Goal: Register for event/course

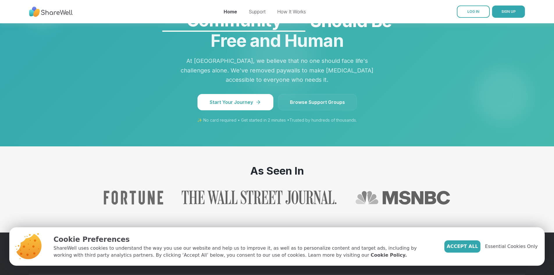
scroll to position [494, 0]
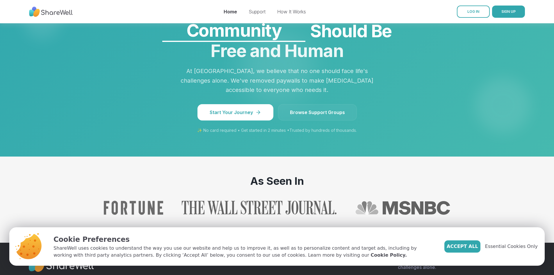
click at [291, 116] on span "Browse Support Groups" at bounding box center [317, 112] width 55 height 7
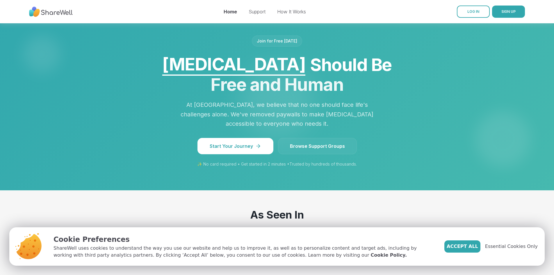
scroll to position [537, 0]
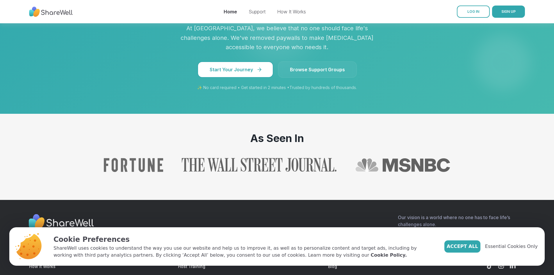
click at [231, 73] on span "Start Your Journey" at bounding box center [235, 69] width 51 height 7
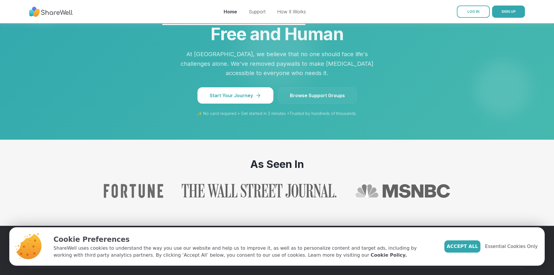
scroll to position [429, 0]
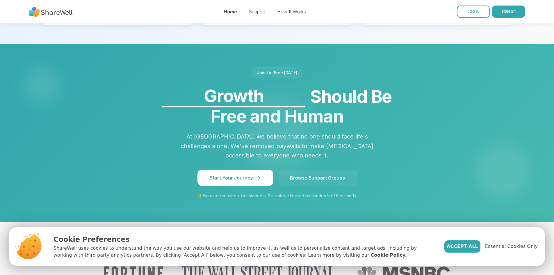
click at [336, 186] on link "Browse Support Groups" at bounding box center [317, 177] width 79 height 16
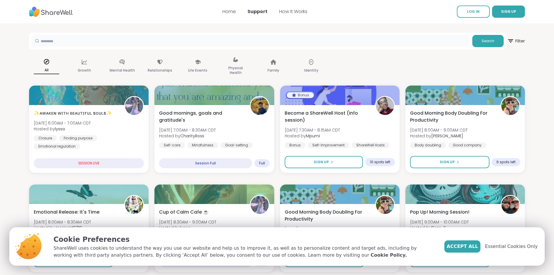
click at [219, 43] on input "text" at bounding box center [250, 41] width 438 height 12
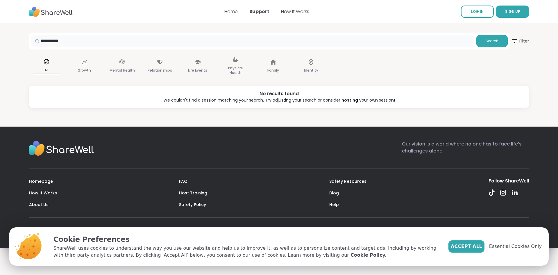
click at [51, 40] on input "**********" at bounding box center [252, 41] width 443 height 12
type input "**********"
click at [488, 37] on button "Search" at bounding box center [491, 41] width 31 height 12
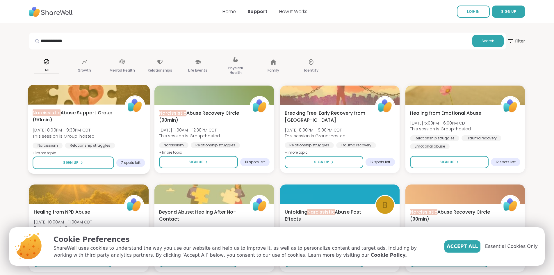
click at [45, 152] on span "+ 1 more topic" at bounding box center [45, 152] width 24 height 5
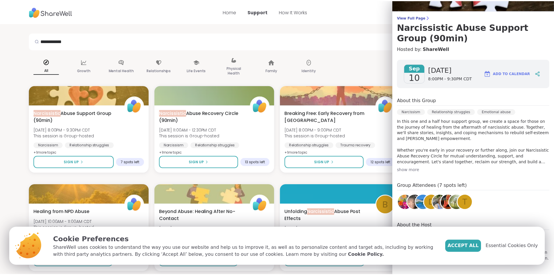
scroll to position [37, 0]
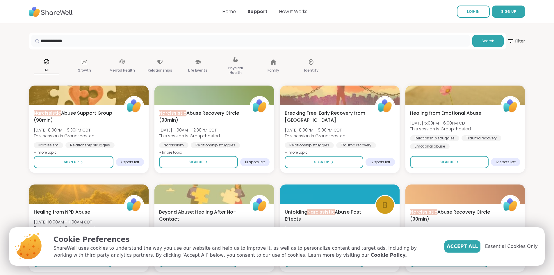
drag, startPoint x: 72, startPoint y: 41, endPoint x: 35, endPoint y: 42, distance: 36.9
click at [35, 42] on div "**********" at bounding box center [250, 41] width 438 height 12
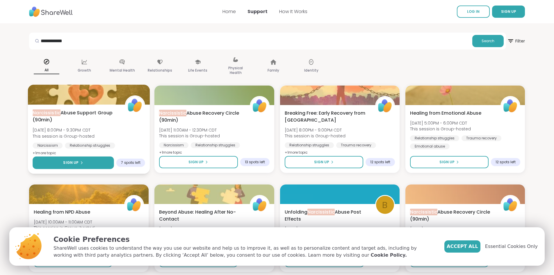
click at [72, 162] on span "Sign Up" at bounding box center [70, 162] width 15 height 5
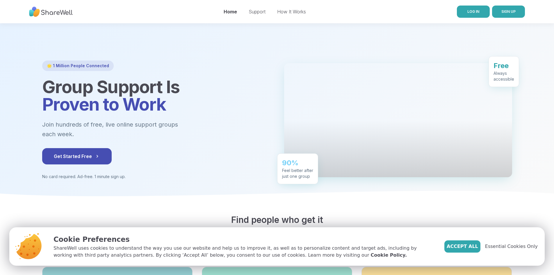
click at [475, 10] on span "LOG IN" at bounding box center [473, 11] width 12 height 4
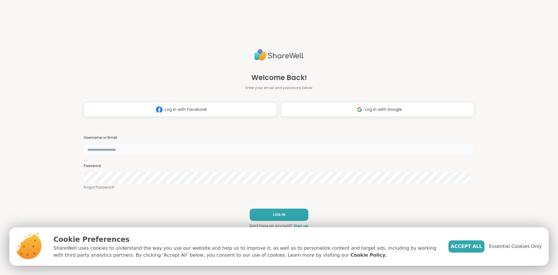
click at [176, 148] on input "text" at bounding box center [279, 150] width 391 height 12
type input "**********"
click at [282, 212] on span "LOG IN" at bounding box center [279, 214] width 12 height 5
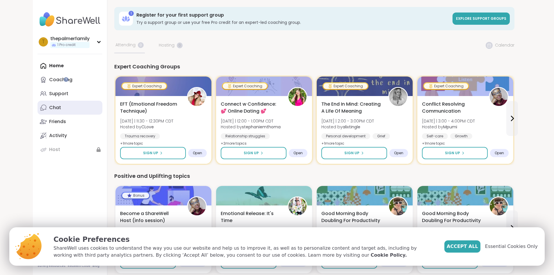
click at [49, 108] on div "Chat" at bounding box center [55, 107] width 12 height 6
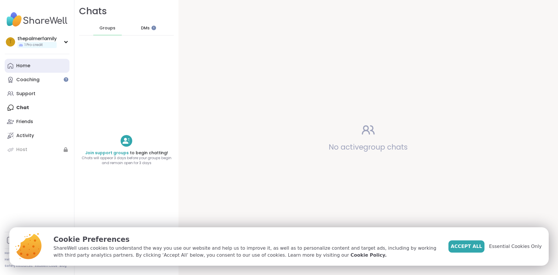
click at [25, 67] on div "Home" at bounding box center [23, 65] width 14 height 6
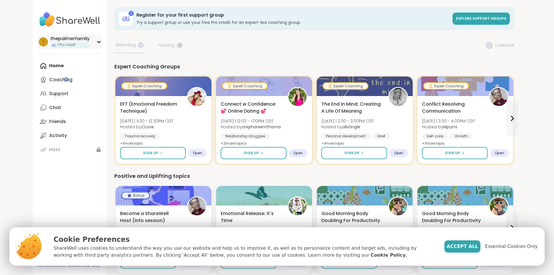
click at [97, 41] on icon at bounding box center [98, 41] width 3 height 1
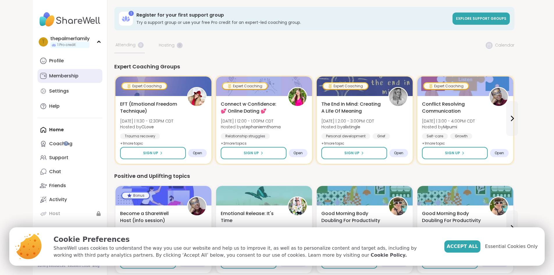
click at [49, 77] on div "Membership" at bounding box center [63, 76] width 29 height 6
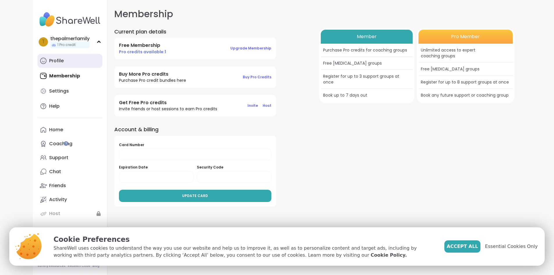
click at [49, 59] on div "Profile" at bounding box center [56, 61] width 15 height 6
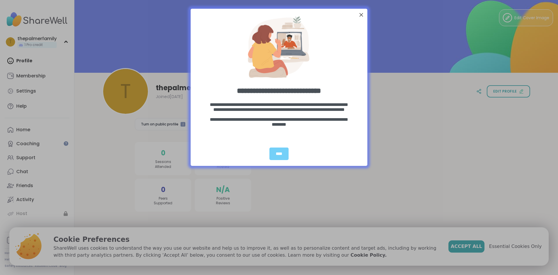
click at [358, 17] on div at bounding box center [361, 15] width 8 height 8
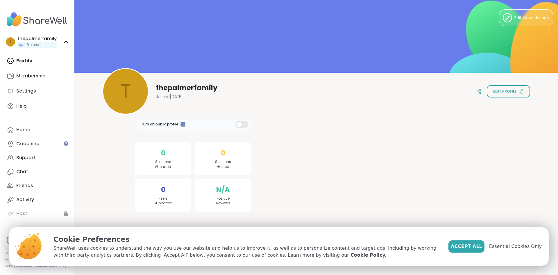
click at [37, 18] on img at bounding box center [37, 19] width 65 height 20
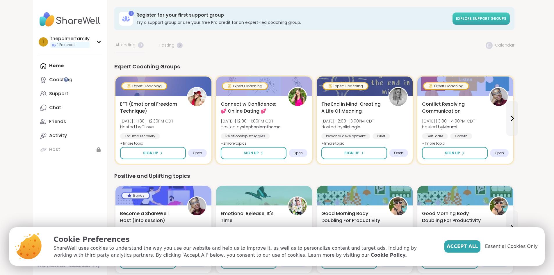
click at [506, 18] on span "Explore support groups" at bounding box center [481, 18] width 50 height 5
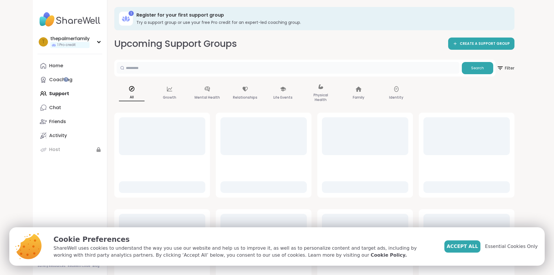
click at [184, 67] on input "text" at bounding box center [288, 68] width 343 height 12
type input "*"
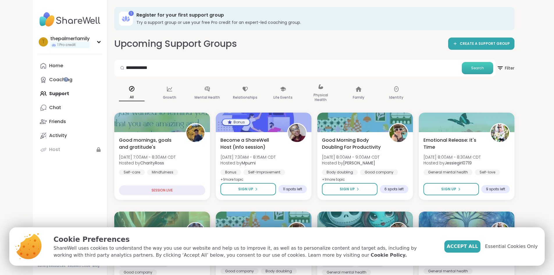
click at [493, 69] on button "Search" at bounding box center [476, 68] width 31 height 12
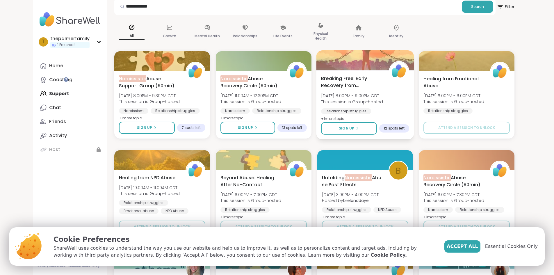
scroll to position [58, 0]
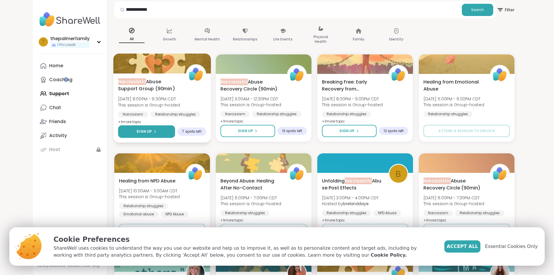
click at [136, 129] on span "Sign Up" at bounding box center [143, 131] width 15 height 5
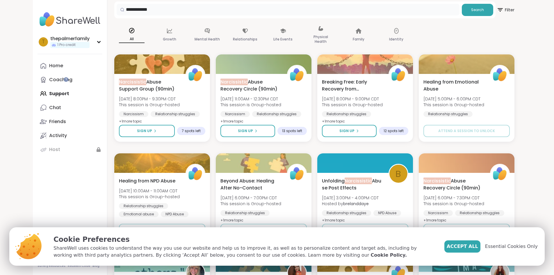
click at [127, 8] on input "**********" at bounding box center [288, 10] width 343 height 12
type input "**********"
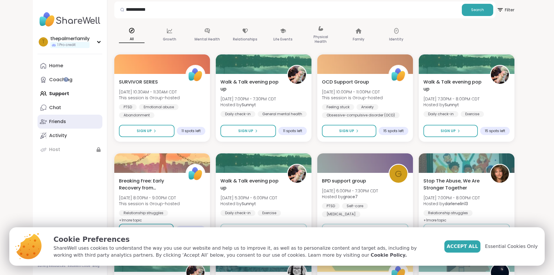
click at [49, 122] on div "Friends" at bounding box center [57, 121] width 17 height 6
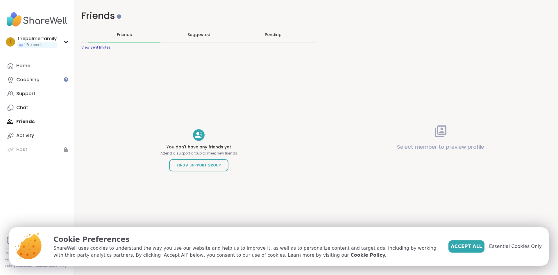
click at [195, 32] on span "Suggested" at bounding box center [198, 35] width 23 height 6
click at [275, 34] on div "Pending" at bounding box center [273, 35] width 17 height 6
click at [120, 37] on span "Friends" at bounding box center [124, 35] width 15 height 6
click at [19, 133] on div "Activity" at bounding box center [25, 135] width 18 height 6
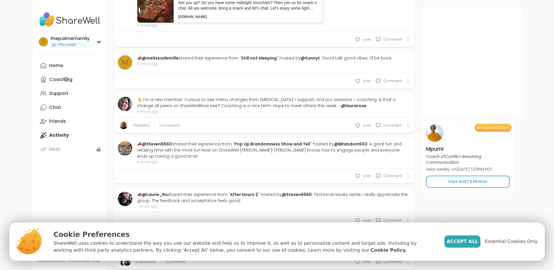
scroll to position [512, 0]
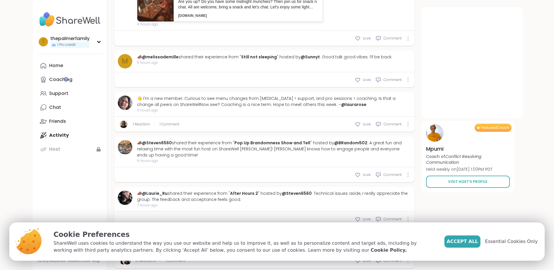
type textarea "*"
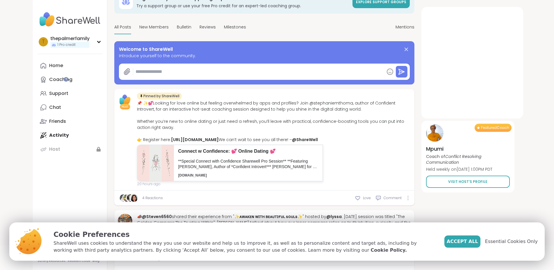
scroll to position [0, 0]
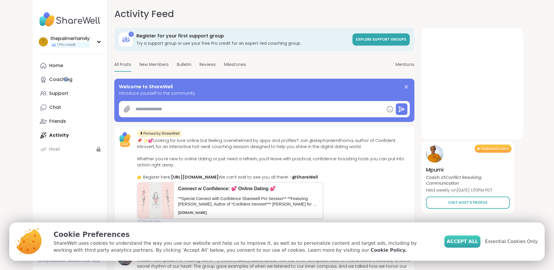
click at [476, 241] on span "Accept All" at bounding box center [461, 241] width 31 height 7
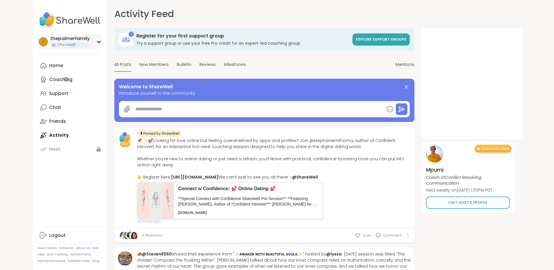
click at [39, 39] on div "t" at bounding box center [43, 41] width 9 height 9
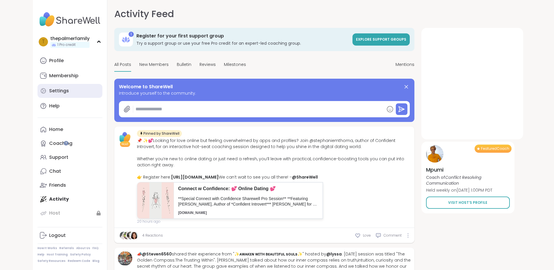
click at [49, 92] on div "Settings" at bounding box center [59, 91] width 20 height 6
select select "**"
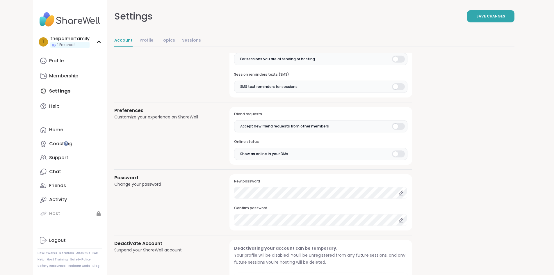
scroll to position [435, 0]
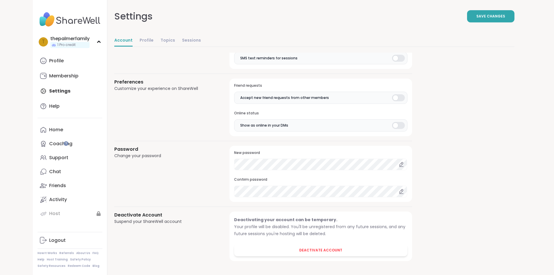
click at [392, 125] on div at bounding box center [398, 125] width 13 height 7
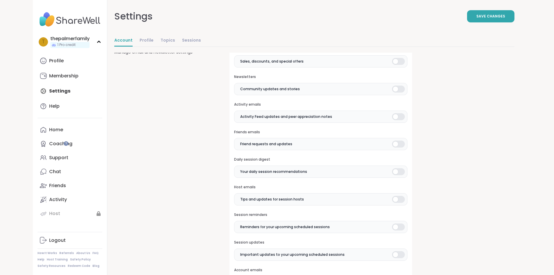
scroll to position [0, 0]
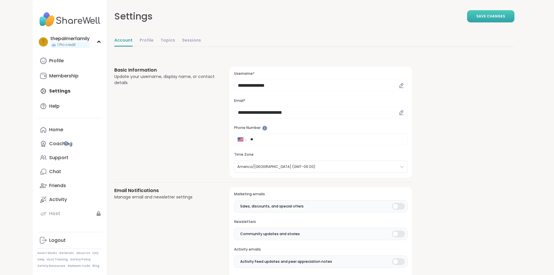
click at [505, 15] on span "Save Changes" at bounding box center [490, 16] width 29 height 5
click at [49, 76] on div "Membership" at bounding box center [63, 76] width 29 height 6
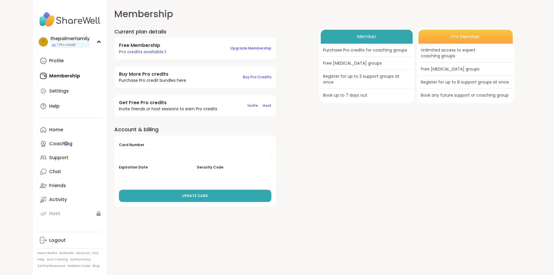
click at [340, 62] on div "Free peer support groups" at bounding box center [367, 63] width 92 height 13
click at [283, 95] on div "Current plan details Free Membership Pro credits available: 1 Upgrade Membershi…" at bounding box center [211, 72] width 195 height 88
click at [49, 130] on div "Home" at bounding box center [56, 129] width 14 height 6
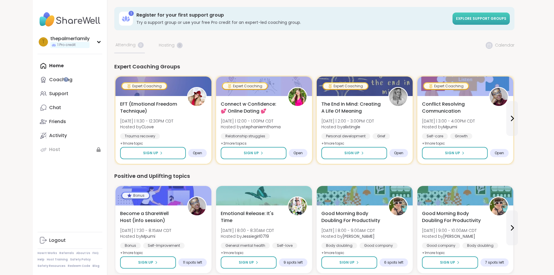
click at [504, 17] on span "Explore support groups" at bounding box center [481, 18] width 50 height 5
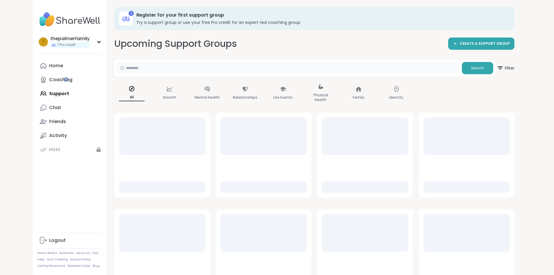
click at [145, 72] on input "text" at bounding box center [288, 68] width 343 height 12
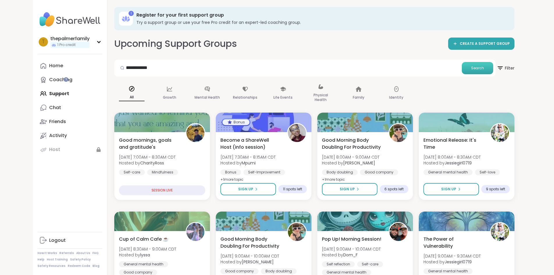
click at [493, 64] on button "Search" at bounding box center [476, 68] width 31 height 12
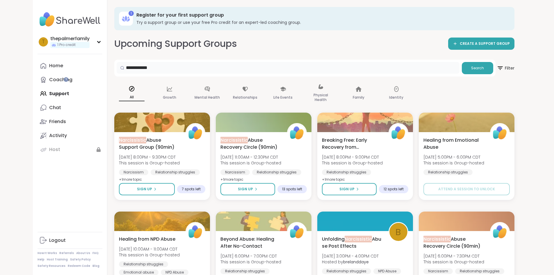
click at [128, 68] on input "**********" at bounding box center [288, 68] width 343 height 12
type input "**********"
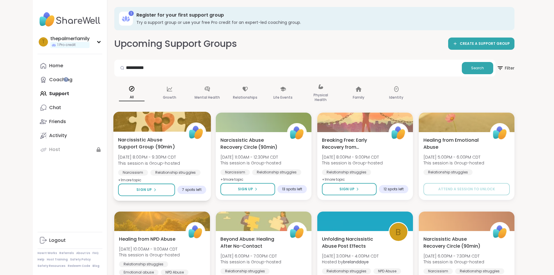
click at [118, 180] on span "+ 1 more topic" at bounding box center [130, 179] width 24 height 5
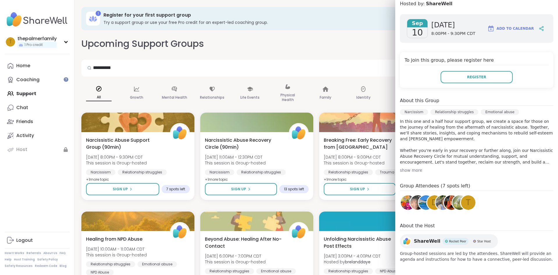
scroll to position [82, 0]
click at [403, 201] on img at bounding box center [408, 201] width 15 height 15
click at [412, 206] on img at bounding box center [417, 201] width 15 height 15
click at [467, 203] on div "t" at bounding box center [468, 201] width 15 height 15
click at [437, 201] on img at bounding box center [443, 201] width 15 height 15
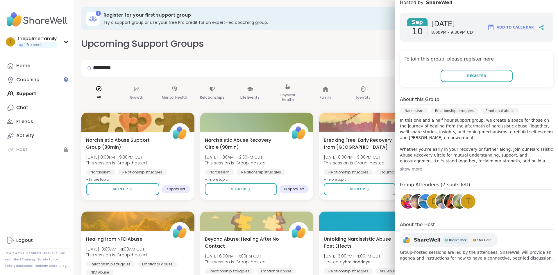
click at [410, 203] on img at bounding box center [417, 201] width 15 height 15
click at [444, 202] on img at bounding box center [451, 201] width 15 height 15
click at [454, 204] on img at bounding box center [459, 201] width 15 height 15
click at [427, 206] on div "d" at bounding box center [434, 201] width 15 height 15
click at [402, 203] on img at bounding box center [408, 201] width 15 height 15
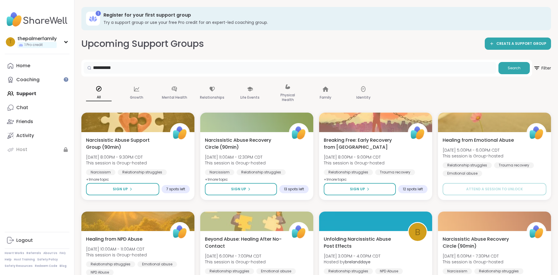
click at [309, 66] on input "**********" at bounding box center [290, 68] width 412 height 12
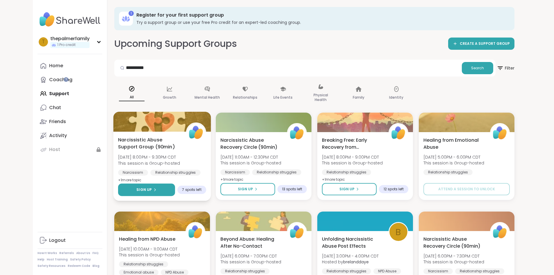
click at [136, 191] on span "Sign Up" at bounding box center [143, 189] width 15 height 5
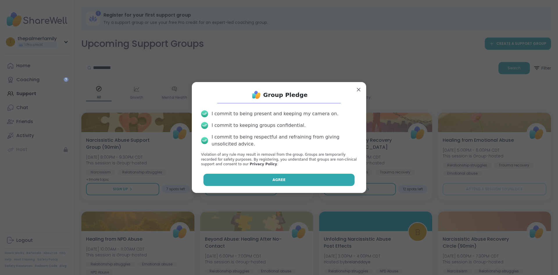
click at [274, 180] on span "Agree" at bounding box center [279, 179] width 13 height 5
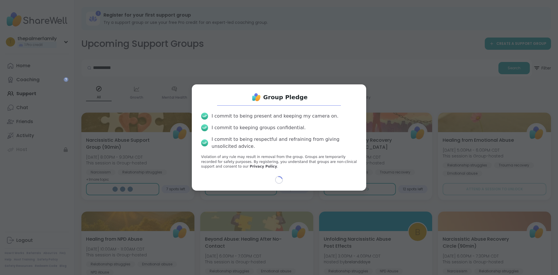
select select "**"
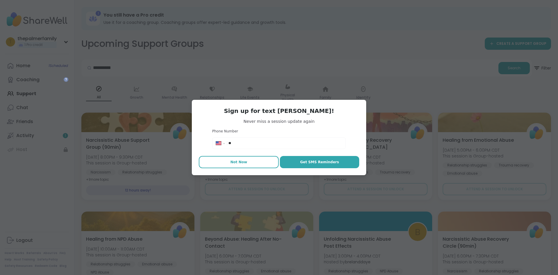
click at [237, 162] on span "Not Now" at bounding box center [238, 161] width 17 height 5
type textarea "*"
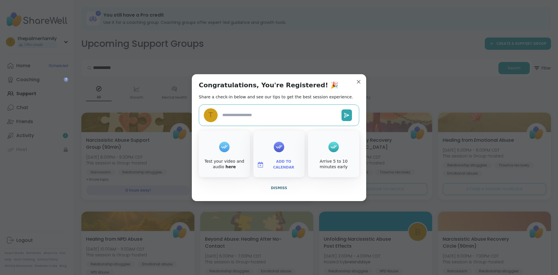
click at [276, 187] on span "Dismiss" at bounding box center [279, 188] width 16 height 4
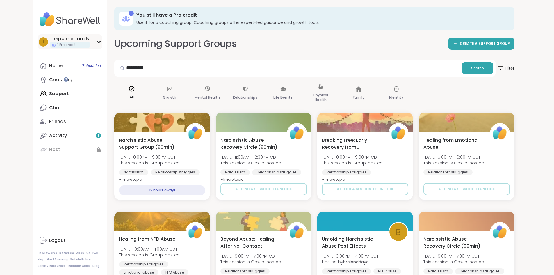
click at [96, 41] on icon at bounding box center [98, 41] width 5 height 3
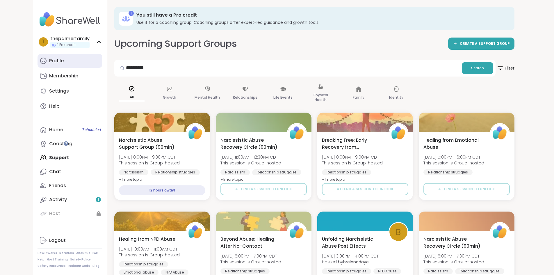
click at [49, 60] on div "Profile" at bounding box center [56, 61] width 15 height 6
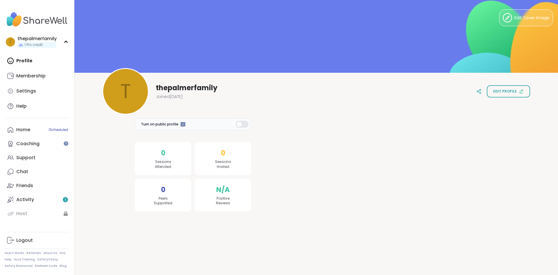
click at [180, 87] on span "thepalmerfamily" at bounding box center [187, 87] width 62 height 9
click at [493, 89] on span "Edit profile" at bounding box center [505, 91] width 24 height 5
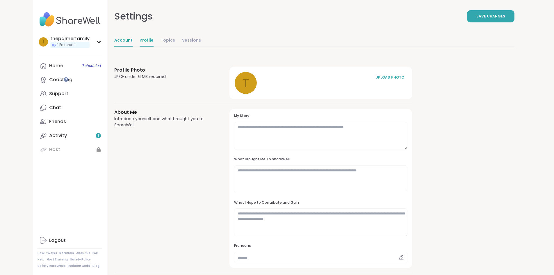
click at [114, 40] on link "Account" at bounding box center [123, 41] width 18 height 12
select select "**"
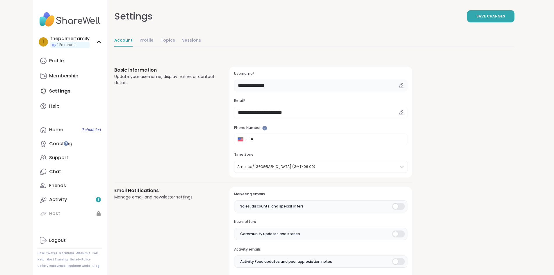
click at [271, 86] on input "**********" at bounding box center [320, 86] width 173 height 12
click at [155, 138] on div "Basic Information Update your username, display name, or contact details" at bounding box center [164, 122] width 101 height 111
click at [398, 83] on icon at bounding box center [400, 85] width 5 height 5
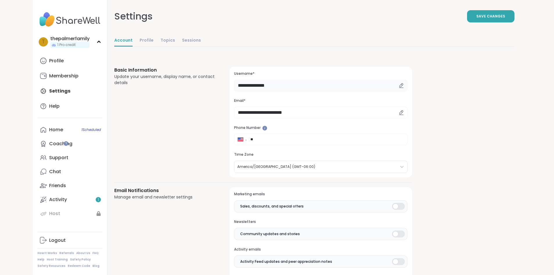
drag, startPoint x: 248, startPoint y: 85, endPoint x: 181, endPoint y: 91, distance: 67.0
click at [181, 91] on div "**********" at bounding box center [263, 122] width 298 height 111
click at [141, 145] on div "Basic Information Update your username, display name, or contact details" at bounding box center [164, 122] width 101 height 111
click at [505, 17] on span "Save Changes" at bounding box center [490, 16] width 29 height 5
click at [234, 85] on input "*******" at bounding box center [320, 86] width 173 height 12
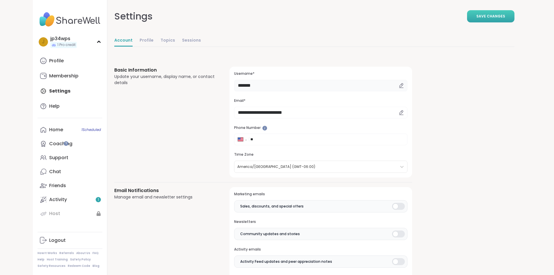
click at [234, 85] on input "*******" at bounding box center [320, 86] width 173 height 12
type input "********"
click at [134, 123] on div "Basic Information Update your username, display name, or contact details" at bounding box center [164, 122] width 101 height 111
click at [505, 15] on span "Save Changes" at bounding box center [490, 16] width 29 height 5
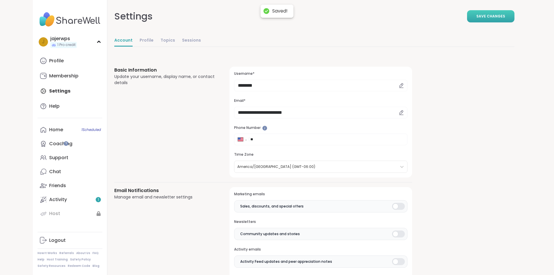
click at [137, 133] on div "Basic Information Update your username, display name, or contact details" at bounding box center [164, 122] width 101 height 111
click at [152, 144] on div "Basic Information Update your username, display name, or contact details" at bounding box center [164, 122] width 101 height 111
click at [37, 133] on link "Home 1 Scheduled" at bounding box center [69, 130] width 65 height 14
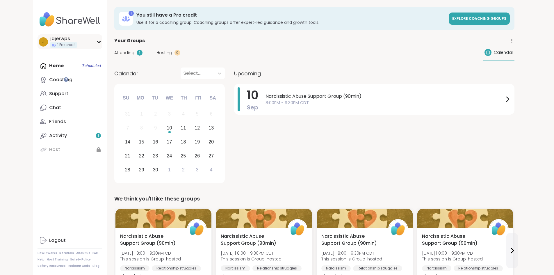
click at [42, 42] on span "j" at bounding box center [43, 42] width 3 height 8
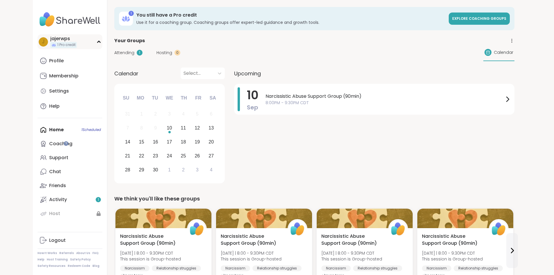
click at [42, 42] on span "j" at bounding box center [43, 42] width 3 height 8
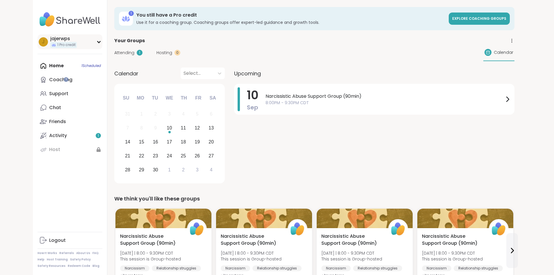
click at [42, 42] on span "j" at bounding box center [43, 42] width 3 height 8
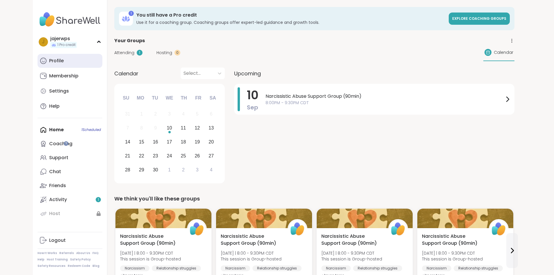
click at [49, 60] on div "Profile" at bounding box center [56, 61] width 15 height 6
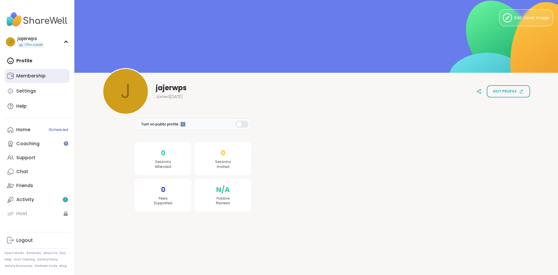
click at [23, 74] on div "Membership" at bounding box center [30, 76] width 29 height 6
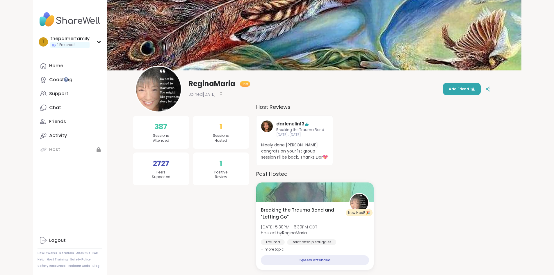
scroll to position [3, 0]
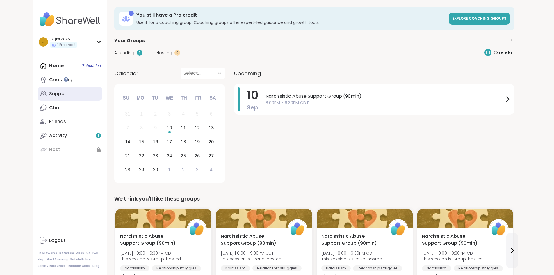
click at [49, 92] on div "Support" at bounding box center [58, 93] width 19 height 6
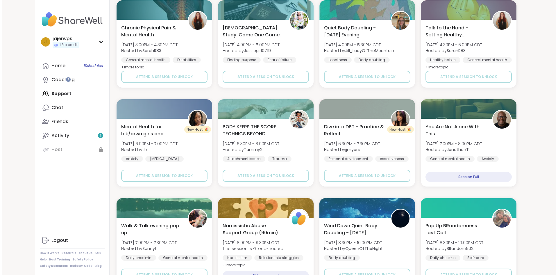
scroll to position [739, 0]
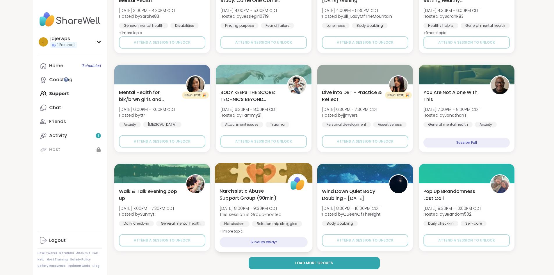
click at [252, 194] on span "Narcissistic Abuse Support Group (90min)" at bounding box center [249, 194] width 61 height 14
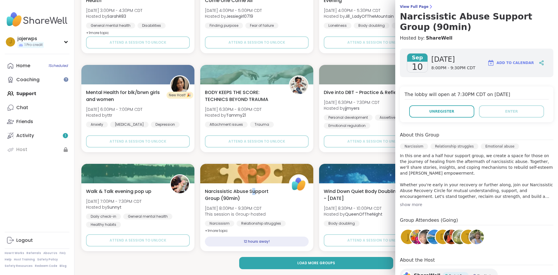
scroll to position [58, 0]
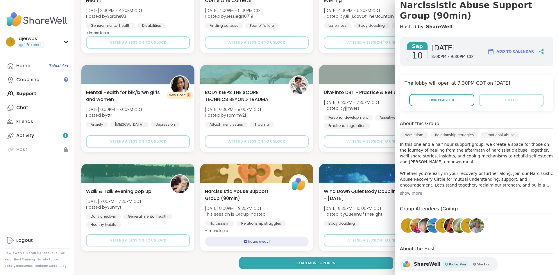
click at [408, 193] on div "show more" at bounding box center [476, 193] width 153 height 6
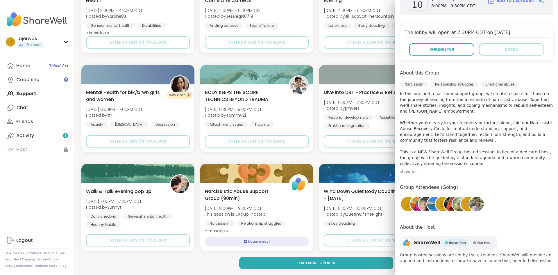
scroll to position [111, 0]
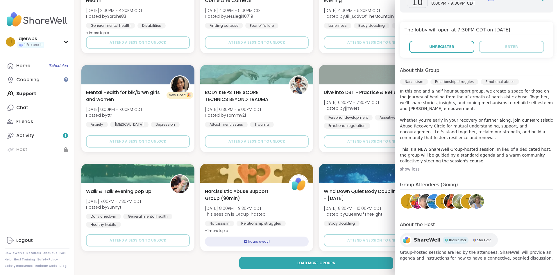
click at [401, 202] on div "j" at bounding box center [408, 201] width 15 height 15
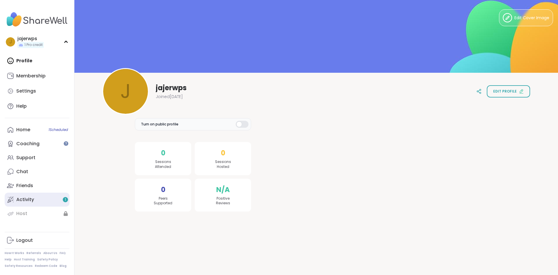
click at [30, 200] on div "Activity 1" at bounding box center [25, 199] width 18 height 6
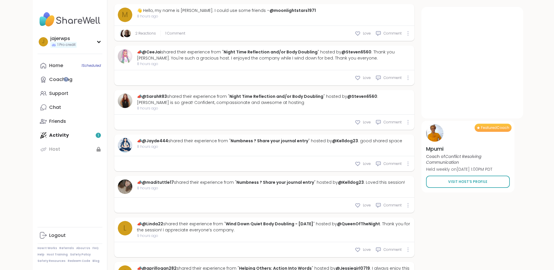
scroll to position [711, 0]
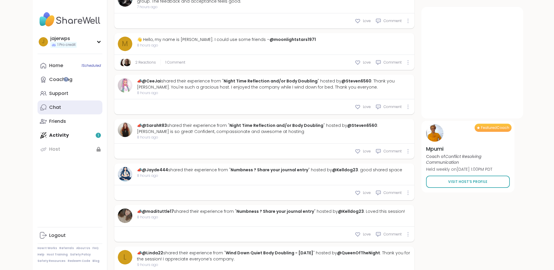
click at [49, 108] on div "Chat" at bounding box center [55, 107] width 12 height 6
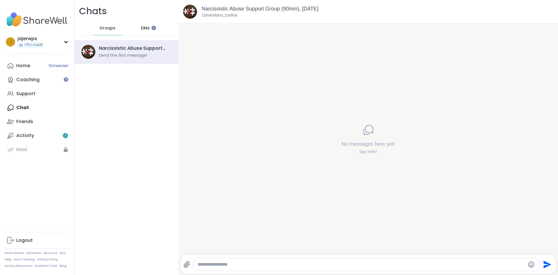
click at [141, 29] on span "DMs" at bounding box center [145, 28] width 9 height 6
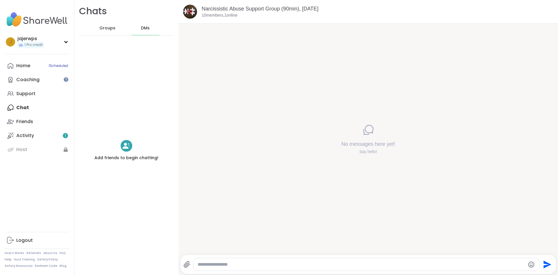
click at [97, 30] on div "Groups" at bounding box center [107, 28] width 28 height 14
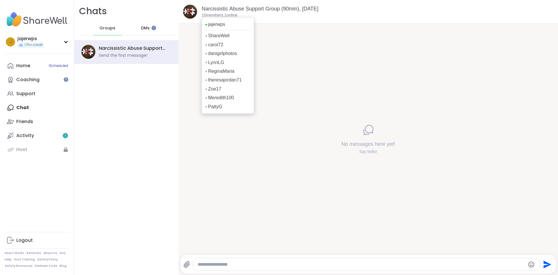
click at [233, 15] on p "10 members, 1 online" at bounding box center [220, 15] width 36 height 6
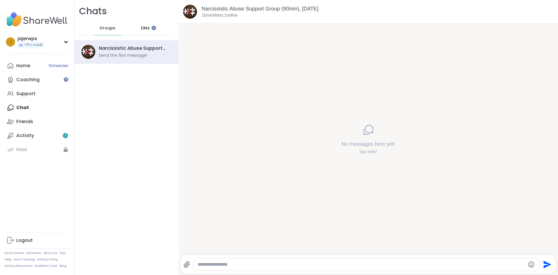
click at [211, 164] on div "No messages here yet! Say hello!" at bounding box center [368, 139] width 380 height 231
click at [22, 67] on div "Home 1 Scheduled" at bounding box center [23, 65] width 14 height 6
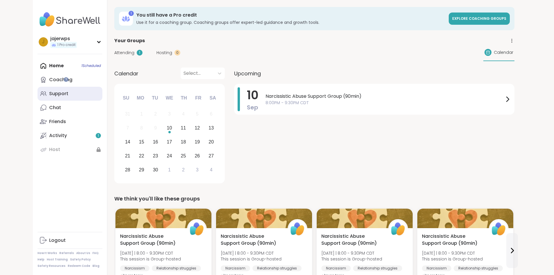
click at [49, 95] on div "Support" at bounding box center [58, 93] width 19 height 6
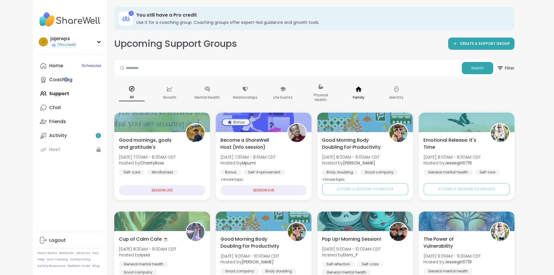
click at [353, 96] on p "Family" at bounding box center [359, 97] width 12 height 7
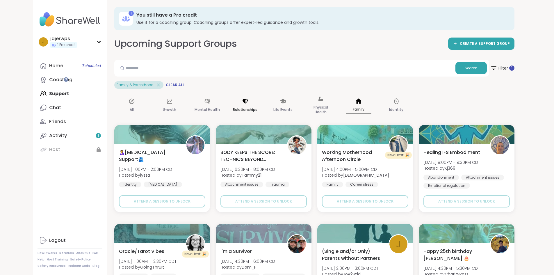
click at [233, 109] on p "Relationships" at bounding box center [245, 109] width 24 height 7
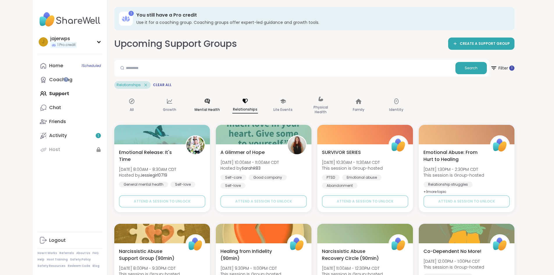
click at [194, 109] on p "Mental Health" at bounding box center [206, 109] width 25 height 7
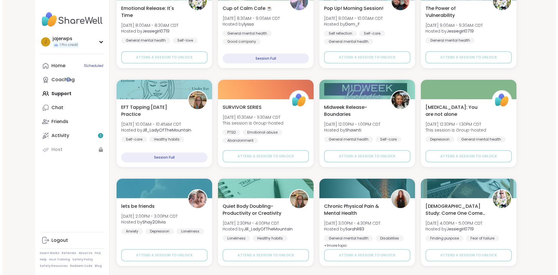
scroll to position [145, 0]
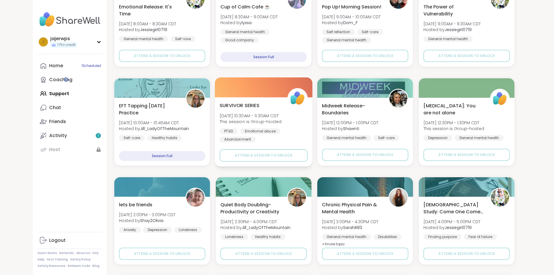
click at [235, 114] on span "Wed, Sep 10 | 10:30AM - 11:30AM CDT" at bounding box center [250, 115] width 62 height 6
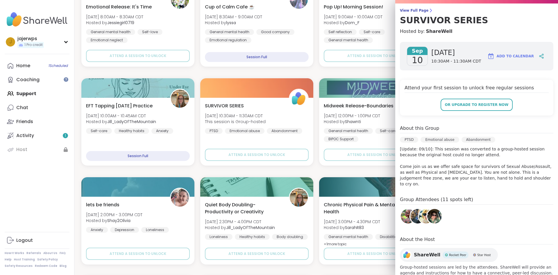
scroll to position [52, 0]
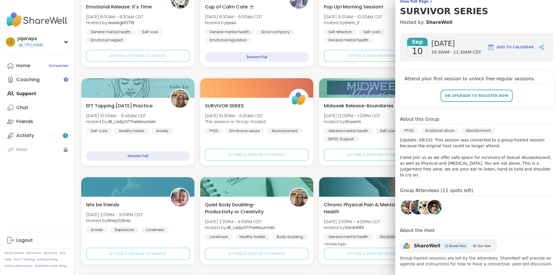
click at [431, 202] on img at bounding box center [434, 207] width 15 height 15
click at [419, 200] on img at bounding box center [426, 207] width 15 height 15
click at [410, 200] on img at bounding box center [417, 207] width 15 height 15
click at [401, 202] on img at bounding box center [408, 207] width 15 height 15
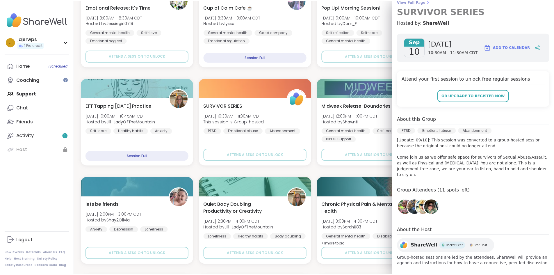
scroll to position [0, 0]
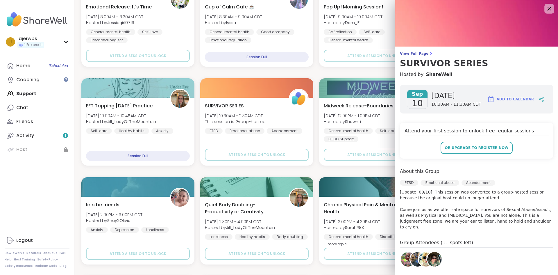
click at [547, 8] on icon at bounding box center [549, 9] width 4 height 4
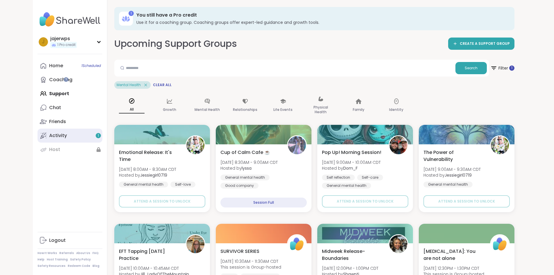
click at [49, 137] on div "Activity 1" at bounding box center [58, 135] width 18 height 6
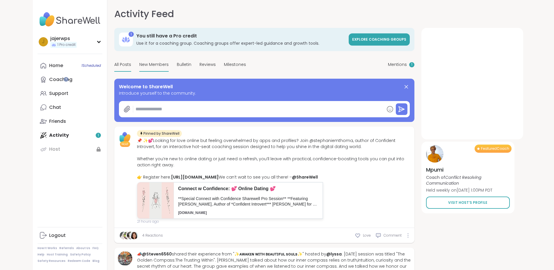
click at [139, 63] on span "New Members" at bounding box center [153, 65] width 29 height 6
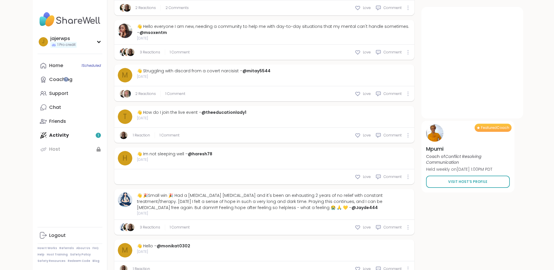
scroll to position [738, 0]
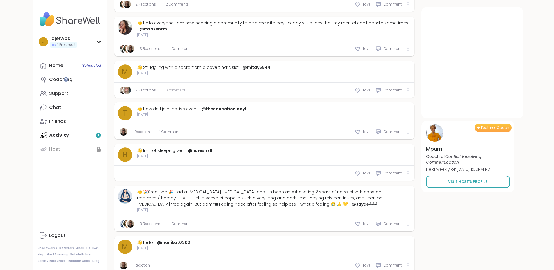
click at [165, 88] on span "1 Comment" at bounding box center [175, 90] width 20 height 5
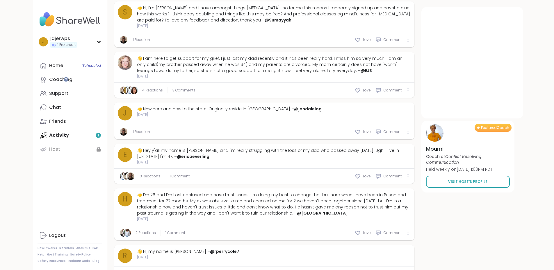
scroll to position [1093, 0]
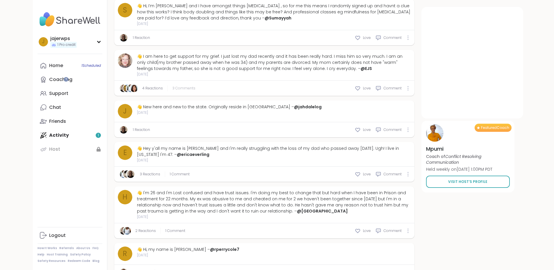
click at [172, 86] on span "3 Comments" at bounding box center [183, 88] width 23 height 5
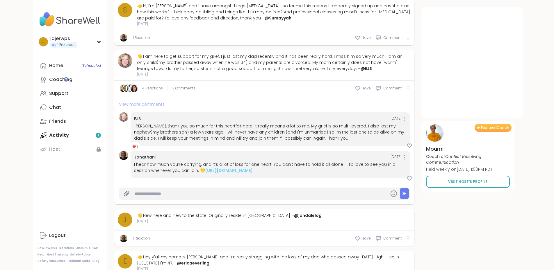
click at [119, 101] on span "View more comments" at bounding box center [142, 104] width 46 height 6
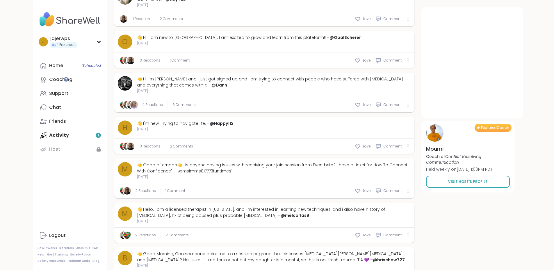
scroll to position [1706, 0]
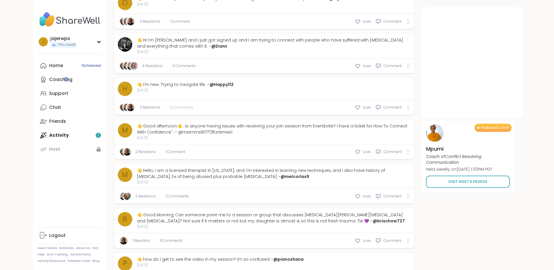
click at [170, 105] on span "2 Comments" at bounding box center [181, 107] width 23 height 5
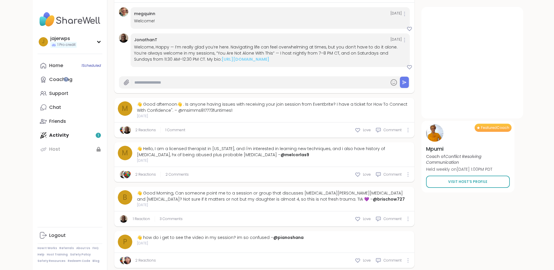
scroll to position [1822, 0]
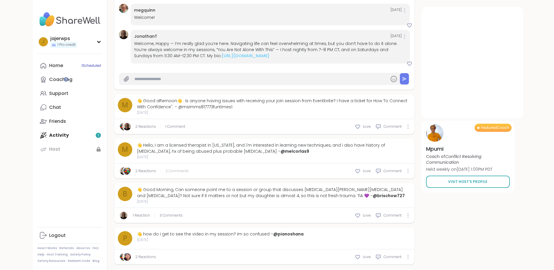
click at [165, 169] on span "2 Comments" at bounding box center [176, 171] width 23 height 5
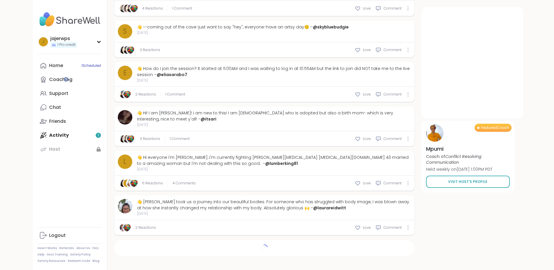
scroll to position [2015, 0]
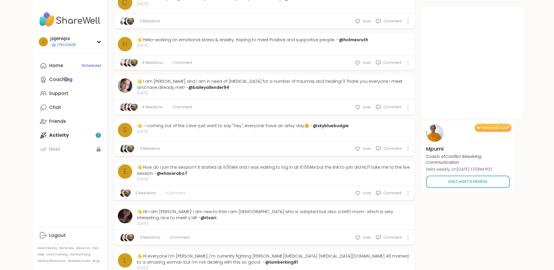
click at [165, 191] on span "1 Comment" at bounding box center [175, 193] width 20 height 5
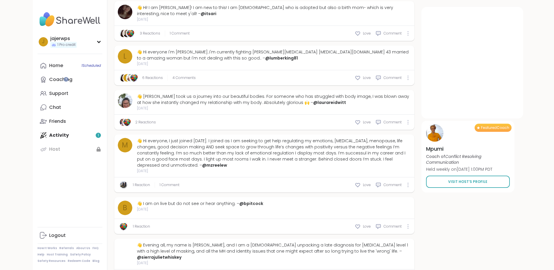
scroll to position [2277, 0]
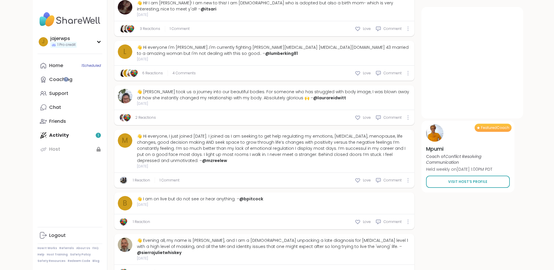
click at [37, 137] on div "Home 1 Scheduled Coaching Support Chat Friends Activity 1 Host" at bounding box center [69, 108] width 65 height 98
click at [37, 136] on div "Home 1 Scheduled Coaching Support Chat Friends Activity 1 Host" at bounding box center [69, 108] width 65 height 98
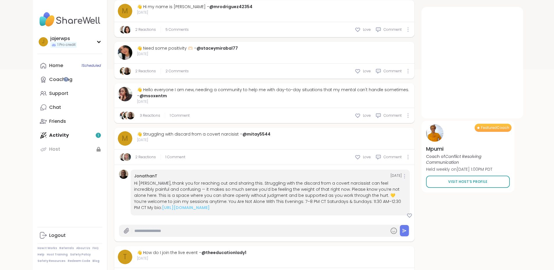
scroll to position [0, 0]
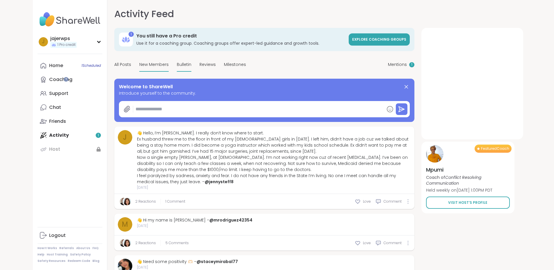
click at [177, 64] on span "Bulletin" at bounding box center [184, 65] width 15 height 6
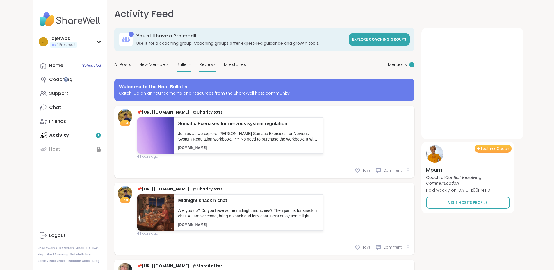
click at [199, 66] on span "Reviews" at bounding box center [207, 65] width 16 height 6
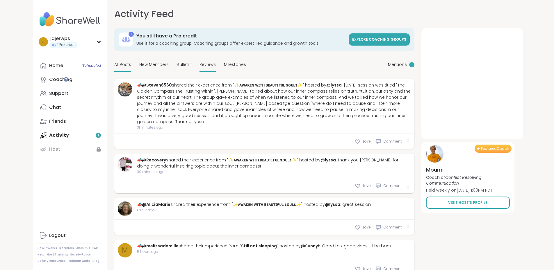
click at [114, 62] on span "All Posts" at bounding box center [122, 65] width 17 height 6
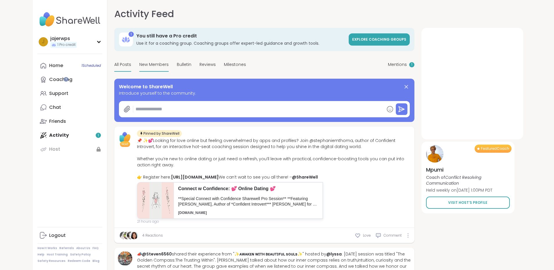
click at [139, 63] on span "New Members" at bounding box center [153, 65] width 29 height 6
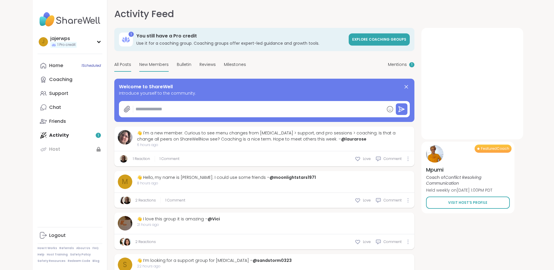
click at [114, 65] on span "All Posts" at bounding box center [122, 65] width 17 height 6
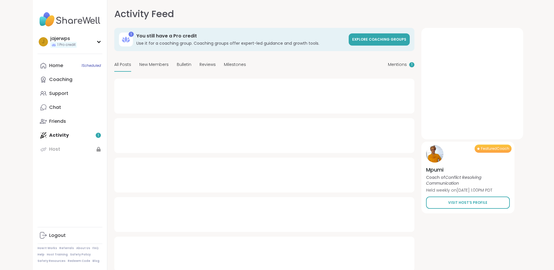
type textarea "*"
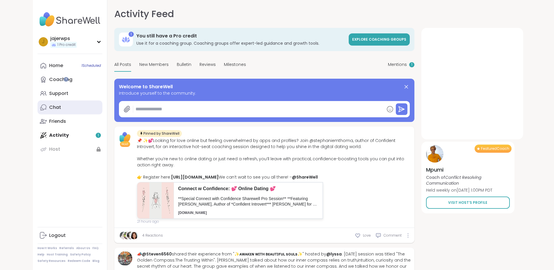
click at [49, 107] on div "Chat" at bounding box center [55, 107] width 12 height 6
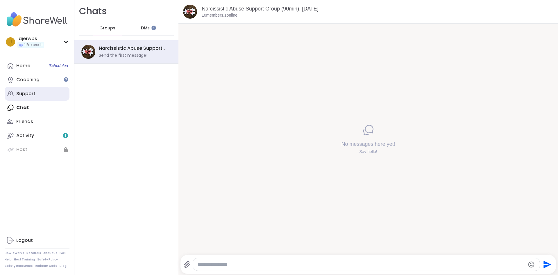
click at [22, 96] on div "Support" at bounding box center [25, 93] width 19 height 6
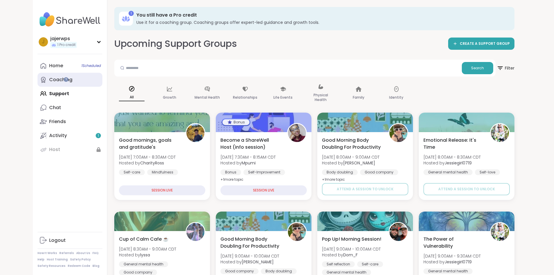
click at [49, 79] on div "Coaching" at bounding box center [60, 79] width 23 height 6
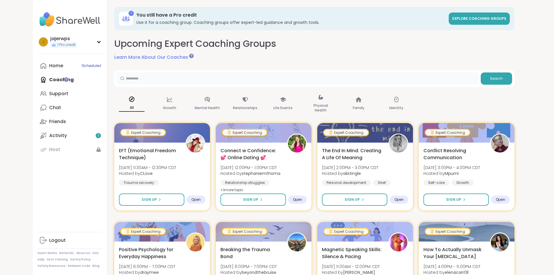
click at [137, 76] on input "text" at bounding box center [298, 78] width 362 height 12
click at [502, 77] on span "Search" at bounding box center [496, 78] width 13 height 5
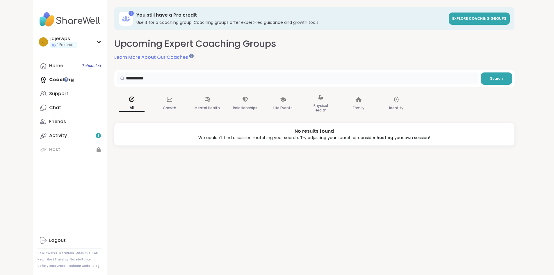
click at [123, 77] on input "**********" at bounding box center [298, 78] width 362 height 12
type input "**********"
click at [502, 79] on span "Search" at bounding box center [496, 78] width 13 height 5
click at [40, 66] on icon at bounding box center [43, 65] width 7 height 7
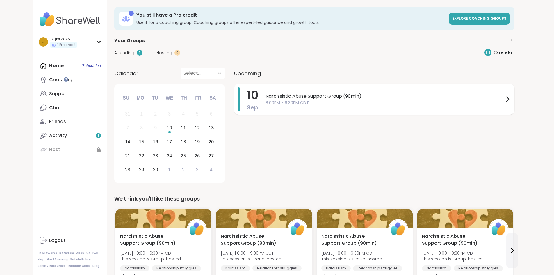
click at [265, 102] on span "8:00PM - 9:30PM CDT" at bounding box center [384, 103] width 238 height 6
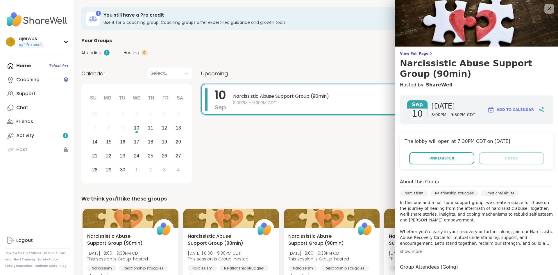
click at [545, 7] on icon at bounding box center [548, 8] width 7 height 7
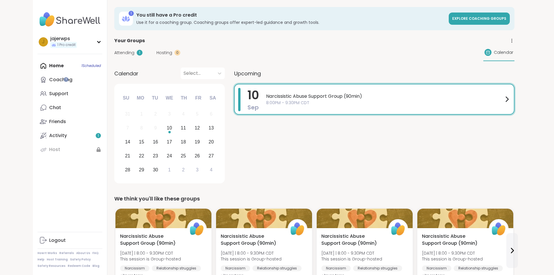
click at [114, 52] on span "Attending" at bounding box center [124, 53] width 20 height 6
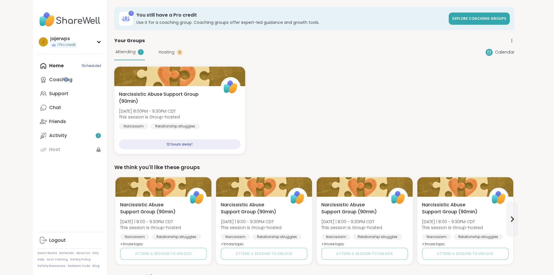
click at [138, 52] on div "1" at bounding box center [141, 52] width 6 height 6
click at [97, 41] on icon at bounding box center [98, 41] width 3 height 1
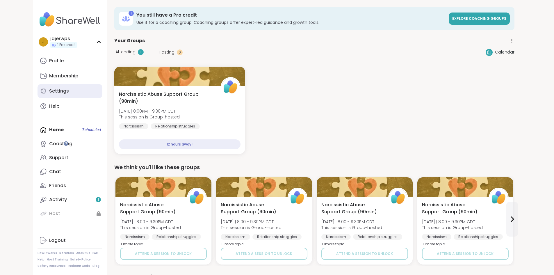
click at [49, 92] on div "Settings" at bounding box center [59, 91] width 20 height 6
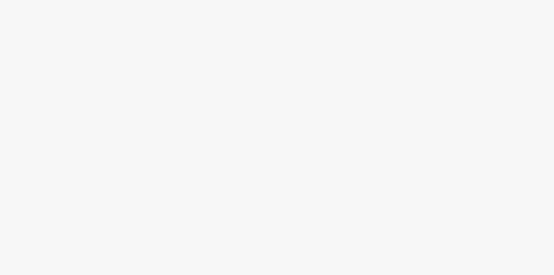
select select "**"
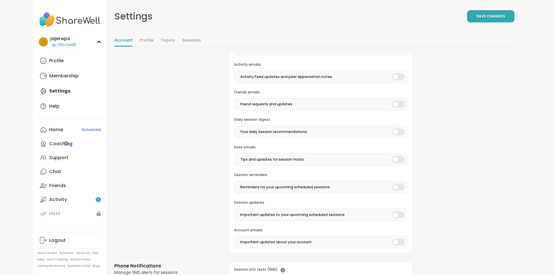
scroll to position [174, 0]
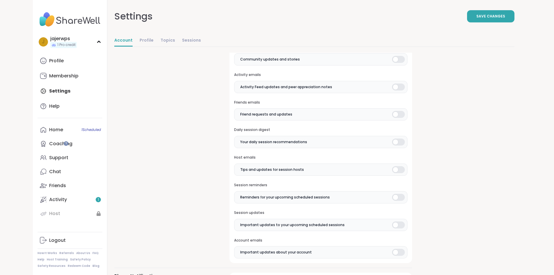
click at [392, 169] on div at bounding box center [398, 169] width 13 height 7
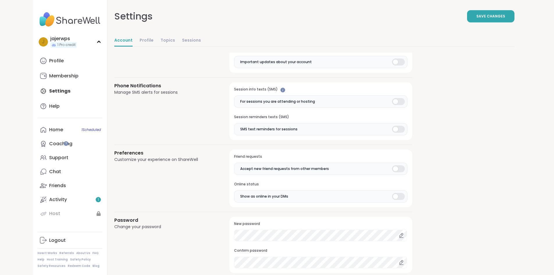
scroll to position [407, 0]
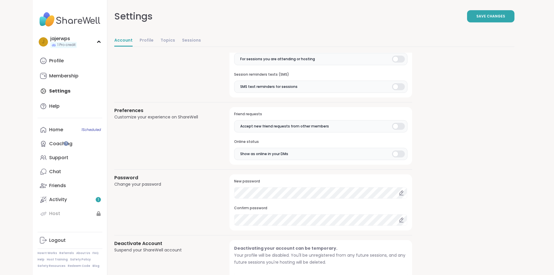
click at [392, 155] on div at bounding box center [398, 153] width 13 height 7
click at [505, 15] on span "Save Changes" at bounding box center [490, 16] width 29 height 5
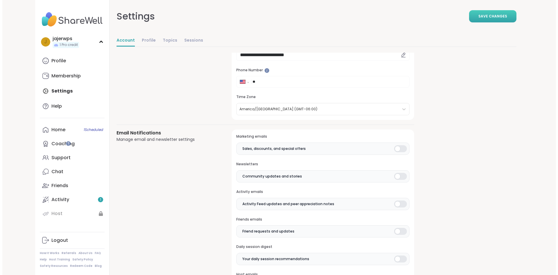
scroll to position [0, 0]
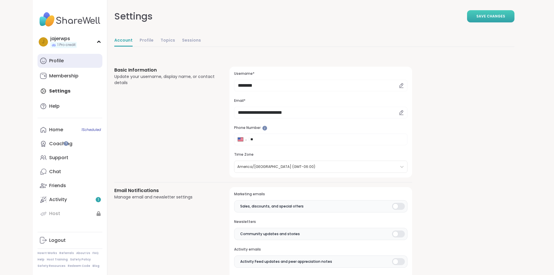
click at [49, 59] on div "Profile" at bounding box center [56, 61] width 15 height 6
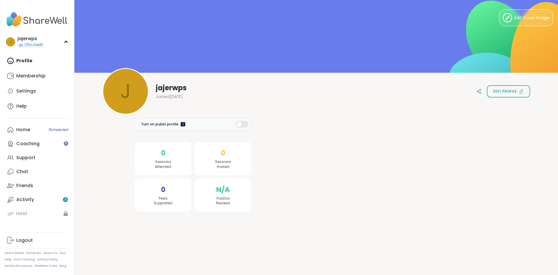
click at [183, 123] on div at bounding box center [182, 123] width 5 height 5
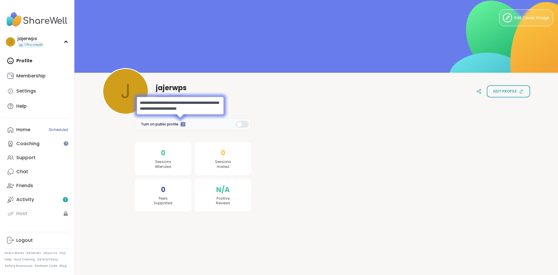
click at [94, 178] on div "Edit Cover Image j j jajerwps Joined Sep 2025 Edit profile Turn on public profi…" at bounding box center [316, 108] width 484 height 217
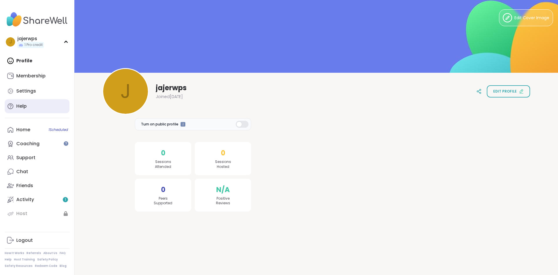
click at [20, 106] on div "Help" at bounding box center [21, 106] width 10 height 6
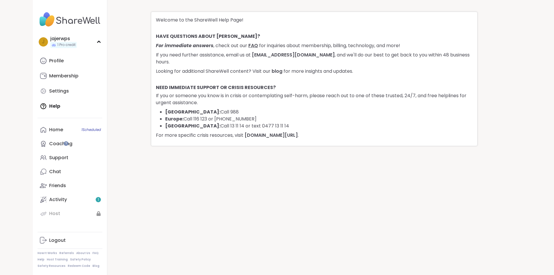
click at [251, 44] on link "FAQ" at bounding box center [253, 45] width 10 height 7
click at [49, 187] on div "Friends" at bounding box center [57, 185] width 17 height 6
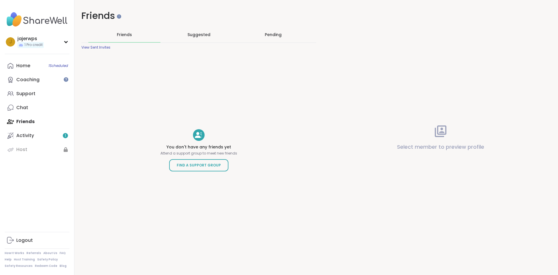
click at [96, 48] on div "View Sent Invites" at bounding box center [95, 47] width 29 height 5
click at [266, 34] on div "Pending" at bounding box center [273, 35] width 17 height 6
click at [204, 36] on span "Suggested" at bounding box center [198, 35] width 23 height 6
click at [126, 32] on span "Friends" at bounding box center [124, 35] width 15 height 6
click at [439, 145] on p "Select member to preview profile" at bounding box center [440, 147] width 87 height 8
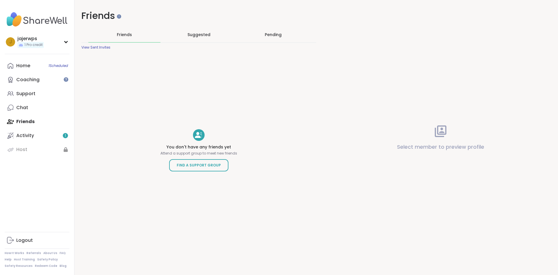
click at [411, 146] on p "Select member to preview profile" at bounding box center [440, 147] width 87 height 8
drag, startPoint x: 406, startPoint y: 148, endPoint x: 414, endPoint y: 146, distance: 8.5
click at [405, 148] on p "Select member to preview profile" at bounding box center [440, 147] width 87 height 8
click at [432, 145] on p "Select member to preview profile" at bounding box center [440, 147] width 87 height 8
click at [461, 143] on p "Select member to preview profile" at bounding box center [440, 147] width 87 height 8
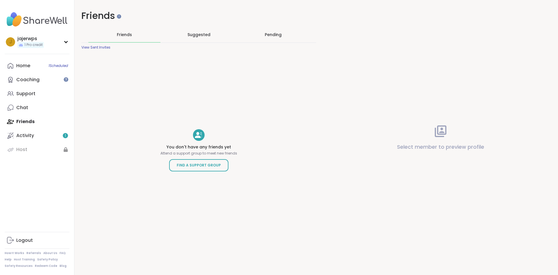
click at [469, 147] on p "Select member to preview profile" at bounding box center [440, 147] width 87 height 8
click at [405, 147] on p "Select member to preview profile" at bounding box center [440, 147] width 87 height 8
drag, startPoint x: 405, startPoint y: 147, endPoint x: 400, endPoint y: 147, distance: 4.4
click at [404, 147] on p "Select member to preview profile" at bounding box center [440, 147] width 87 height 8
click at [397, 147] on p "Select member to preview profile" at bounding box center [440, 147] width 87 height 8
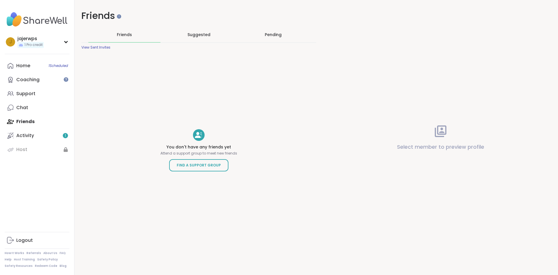
click at [407, 147] on p "Select member to preview profile" at bounding box center [440, 147] width 87 height 8
click at [428, 134] on div "Select member to preview profile" at bounding box center [440, 137] width 235 height 275
click at [21, 92] on div "Support" at bounding box center [25, 93] width 19 height 6
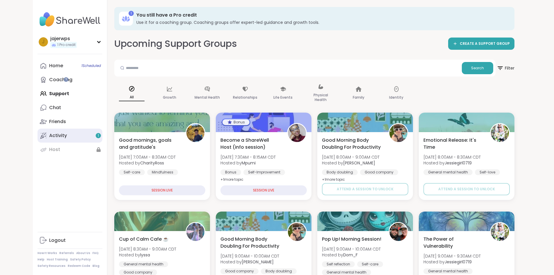
click at [49, 136] on div "Activity 1" at bounding box center [58, 135] width 18 height 6
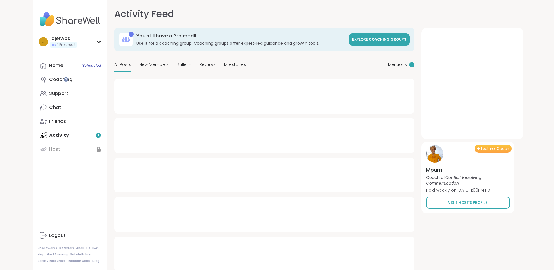
type textarea "*"
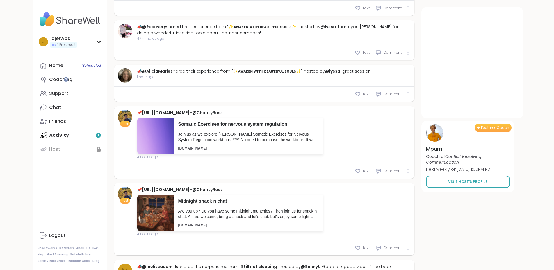
scroll to position [407, 0]
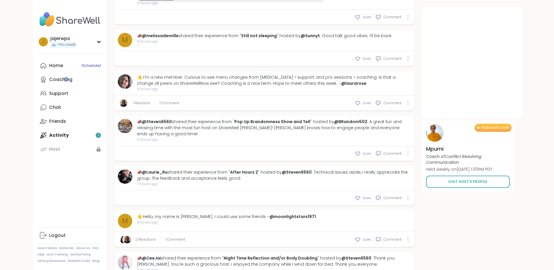
scroll to position [600, 0]
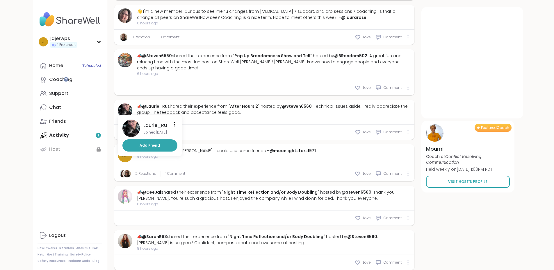
click at [118, 103] on img at bounding box center [125, 110] width 15 height 15
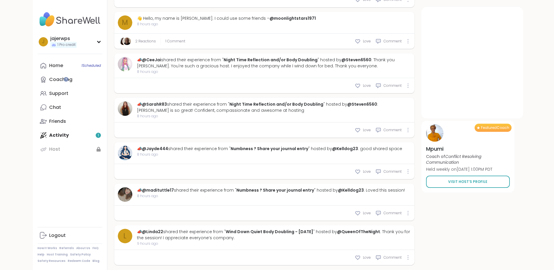
scroll to position [766, 0]
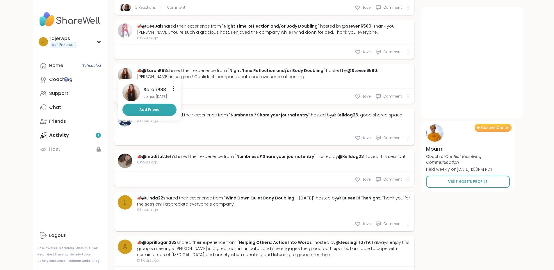
click at [118, 68] on img at bounding box center [125, 75] width 15 height 15
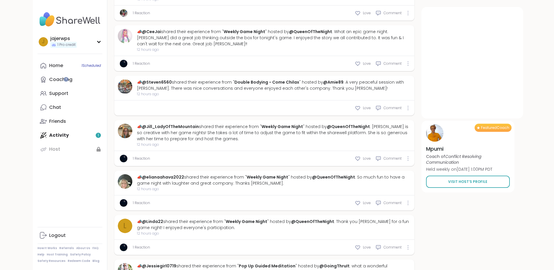
scroll to position [1475, 0]
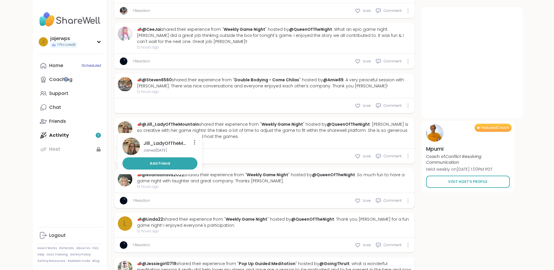
click at [118, 121] on img at bounding box center [125, 128] width 15 height 15
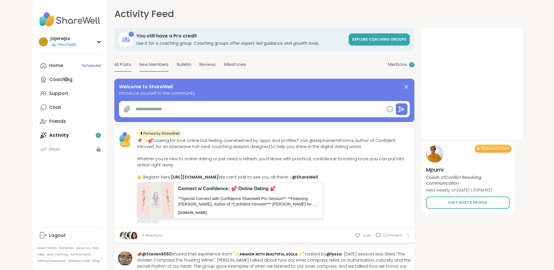
click at [139, 65] on span "New Members" at bounding box center [153, 65] width 29 height 6
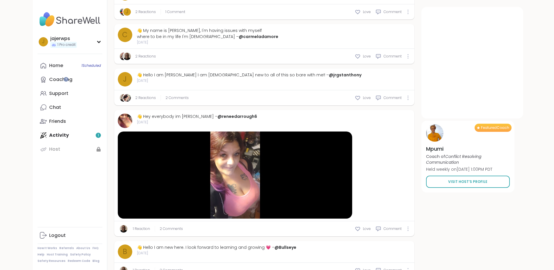
scroll to position [2017, 0]
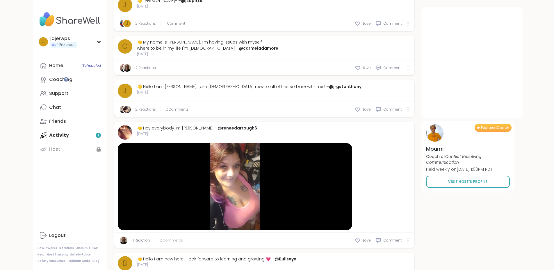
click at [160, 238] on span "2 Comments" at bounding box center [171, 240] width 23 height 5
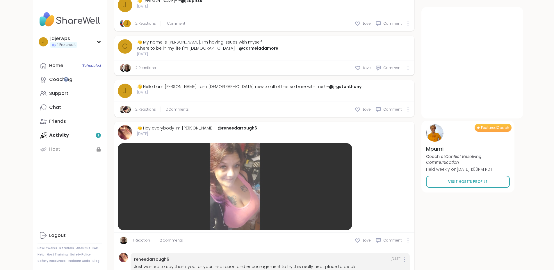
click at [236, 143] on div at bounding box center [235, 186] width 234 height 87
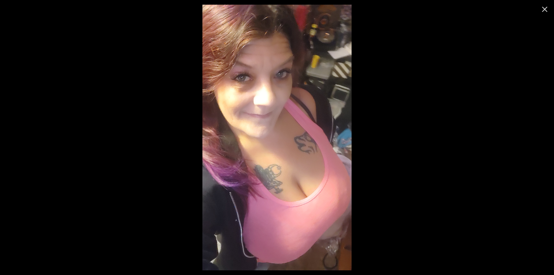
click at [546, 9] on icon "Close" at bounding box center [544, 9] width 9 height 9
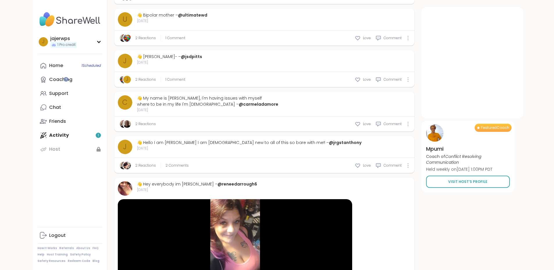
scroll to position [1959, 0]
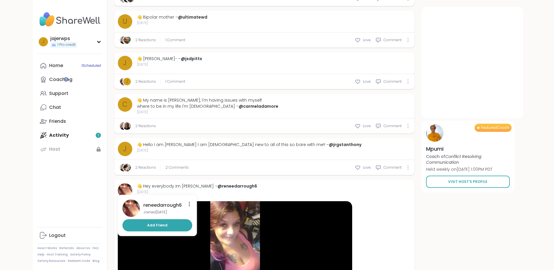
click at [118, 183] on img at bounding box center [125, 190] width 15 height 15
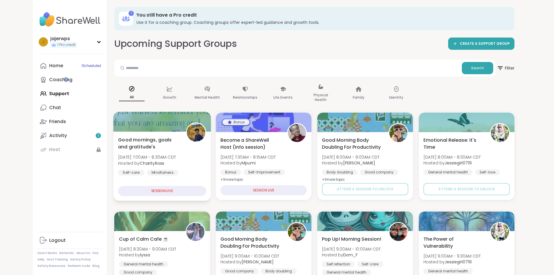
click at [142, 119] on div at bounding box center [162, 122] width 98 height 20
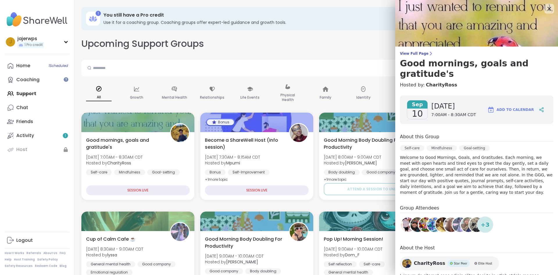
click at [547, 8] on icon at bounding box center [549, 9] width 4 height 4
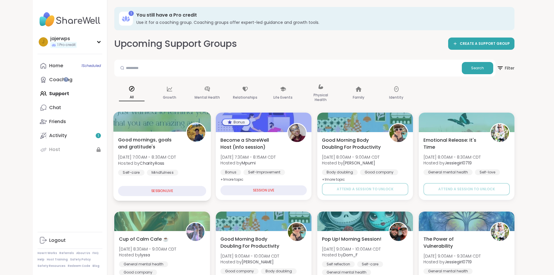
click at [128, 194] on div "SESSION LIVE" at bounding box center [162, 191] width 88 height 10
click at [135, 189] on div "SESSION LIVE" at bounding box center [162, 191] width 88 height 10
click at [49, 64] on div "Home 1 Scheduled" at bounding box center [56, 65] width 14 height 6
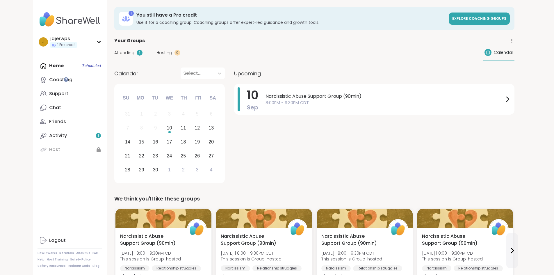
click at [37, 21] on img at bounding box center [69, 19] width 65 height 20
click at [37, 20] on img at bounding box center [69, 19] width 65 height 20
click at [37, 66] on div "Home 1 Scheduled Coaching Support Chat Friends Activity 1 Host" at bounding box center [69, 108] width 65 height 98
click at [49, 121] on div "Friends" at bounding box center [57, 121] width 17 height 6
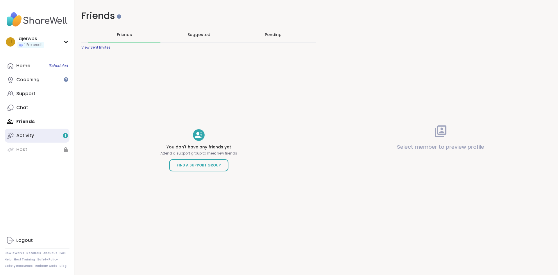
click at [22, 134] on div "Activity 1" at bounding box center [25, 135] width 18 height 6
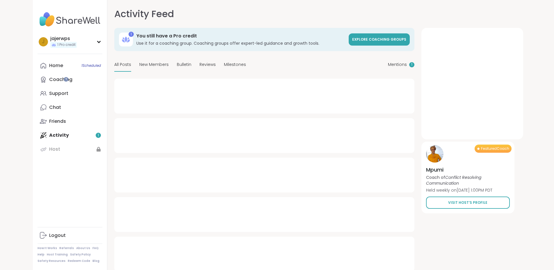
type textarea "*"
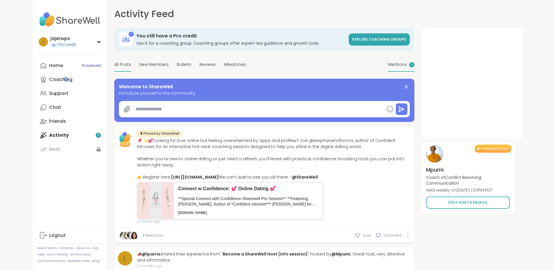
click at [407, 63] on span "Mentions" at bounding box center [397, 65] width 19 height 6
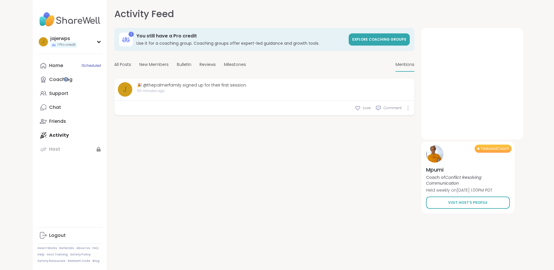
click at [139, 84] on div "🎉 @thepalmerfamily signed up for their first session." at bounding box center [192, 85] width 110 height 6
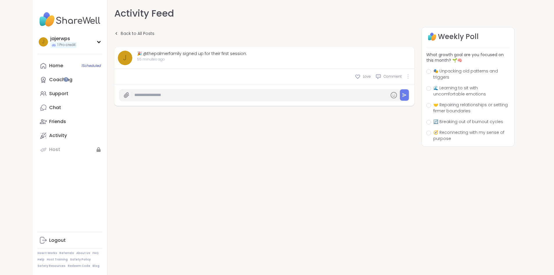
click at [408, 77] on icon at bounding box center [407, 76] width 1 height 5
click at [341, 38] on div "Back to All Posts" at bounding box center [264, 33] width 300 height 13
click at [97, 42] on icon at bounding box center [98, 41] width 3 height 1
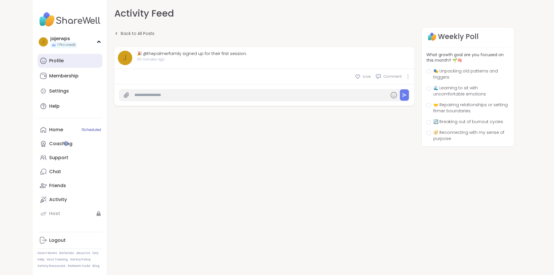
click at [49, 62] on div "Profile" at bounding box center [56, 61] width 15 height 6
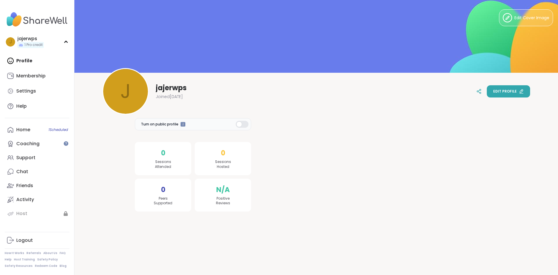
click at [499, 90] on span "Edit profile" at bounding box center [505, 91] width 24 height 5
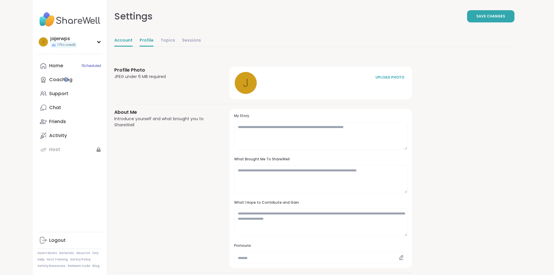
click at [114, 39] on link "Account" at bounding box center [123, 41] width 18 height 12
select select "**"
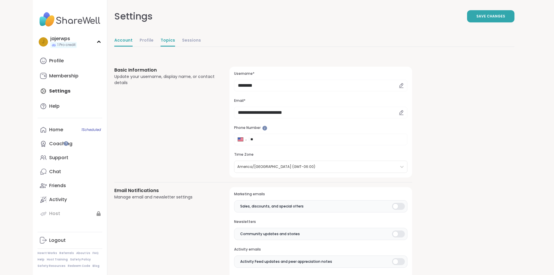
click at [160, 41] on link "Topics" at bounding box center [167, 41] width 15 height 12
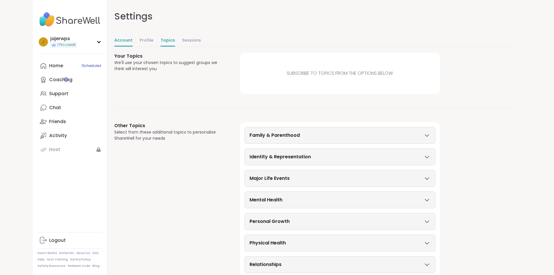
click at [114, 40] on link "Account" at bounding box center [123, 41] width 18 height 12
select select "**"
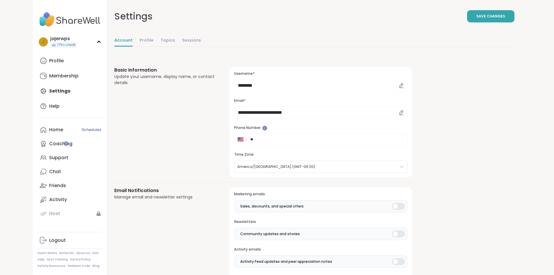
click at [398, 113] on icon at bounding box center [400, 112] width 5 height 5
click at [401, 112] on icon at bounding box center [401, 111] width 1 height 1
click at [399, 113] on icon at bounding box center [400, 111] width 3 height 3
click at [287, 110] on input "**********" at bounding box center [320, 113] width 173 height 12
click at [116, 125] on div "Basic Information Update your username, display name, or contact details" at bounding box center [164, 122] width 101 height 111
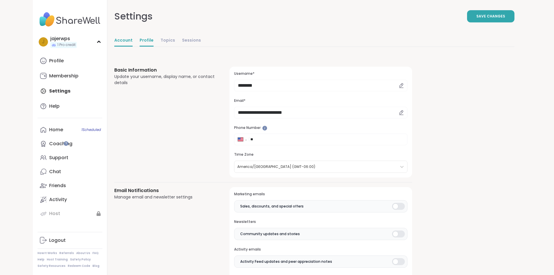
click at [139, 41] on link "Profile" at bounding box center [146, 41] width 14 height 12
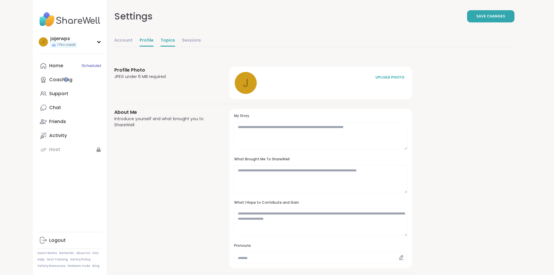
click at [160, 39] on link "Topics" at bounding box center [167, 41] width 15 height 12
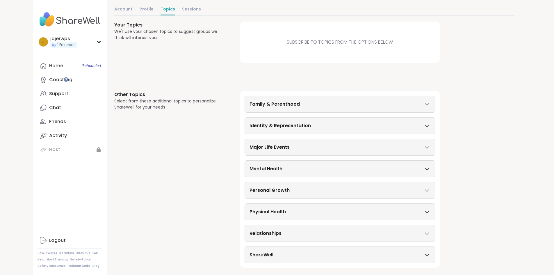
click at [423, 233] on icon at bounding box center [426, 233] width 6 height 4
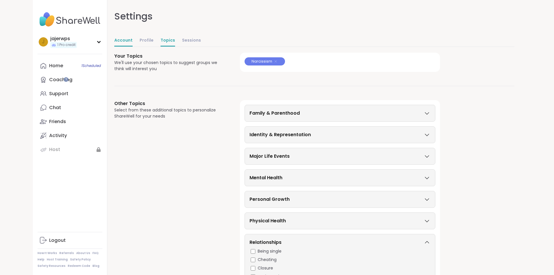
click at [114, 39] on link "Account" at bounding box center [123, 41] width 18 height 12
select select "**"
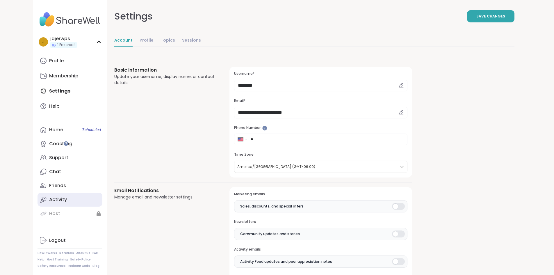
click at [49, 202] on div "Activity" at bounding box center [58, 199] width 18 height 6
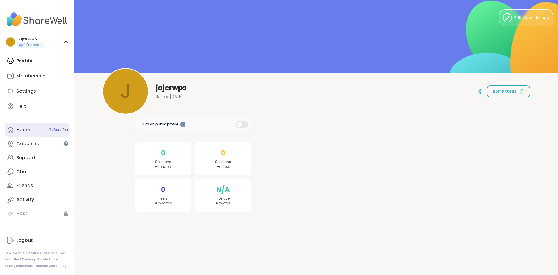
click at [25, 131] on div "Home 1 Scheduled" at bounding box center [23, 129] width 14 height 6
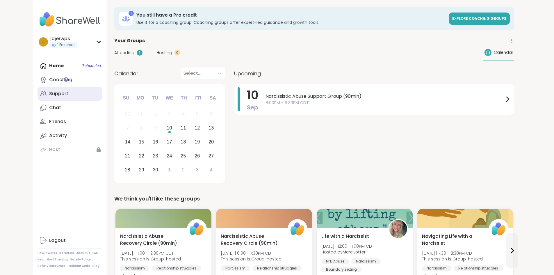
click at [49, 94] on div "Support" at bounding box center [58, 93] width 19 height 6
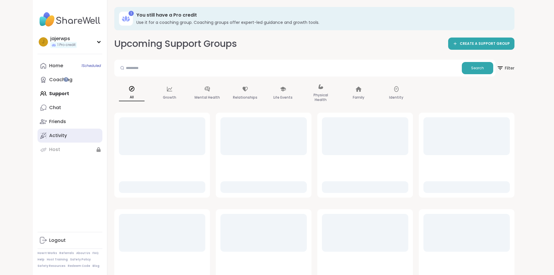
click at [49, 138] on div "Activity" at bounding box center [58, 135] width 18 height 6
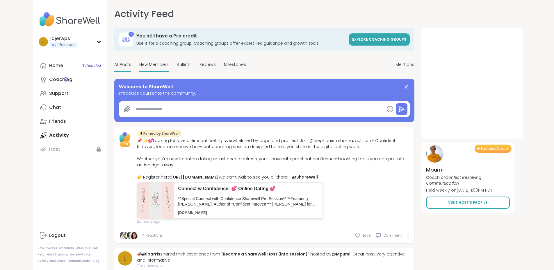
click at [139, 64] on span "New Members" at bounding box center [153, 65] width 29 height 6
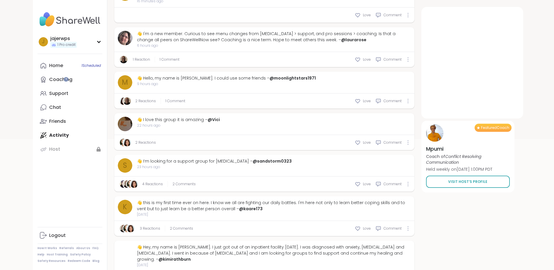
scroll to position [145, 0]
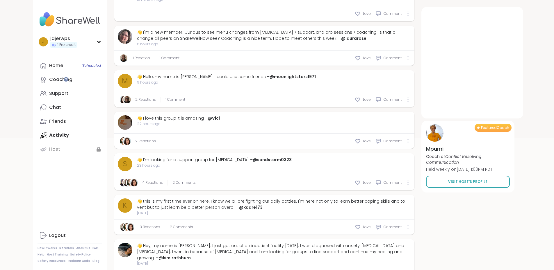
click at [123, 142] on img at bounding box center [127, 141] width 8 height 8
click at [122, 139] on img at bounding box center [130, 140] width 17 height 17
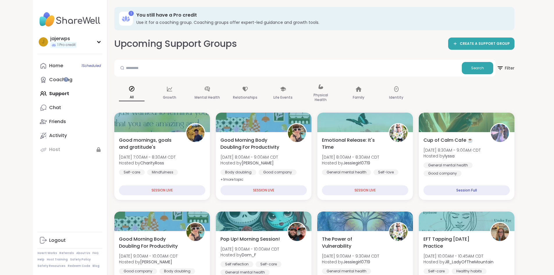
click at [49, 133] on div "Activity" at bounding box center [58, 135] width 18 height 6
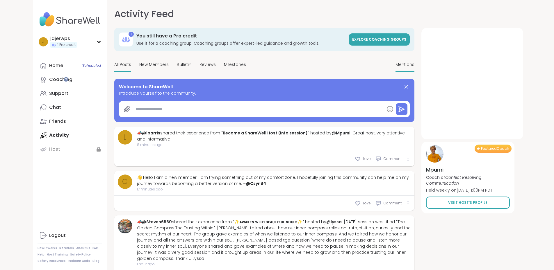
type textarea "*"
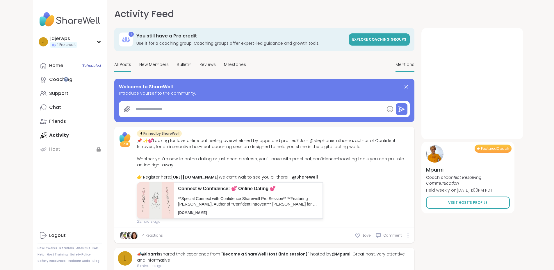
click at [414, 66] on span "Mentions" at bounding box center [404, 65] width 19 height 6
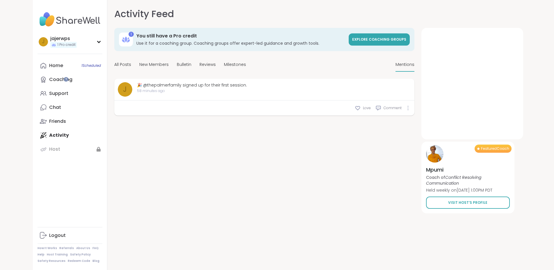
drag, startPoint x: 189, startPoint y: 86, endPoint x: 175, endPoint y: 86, distance: 13.7
click at [175, 86] on div "🎉 @thepalmerfamily signed up for their first session." at bounding box center [192, 85] width 110 height 6
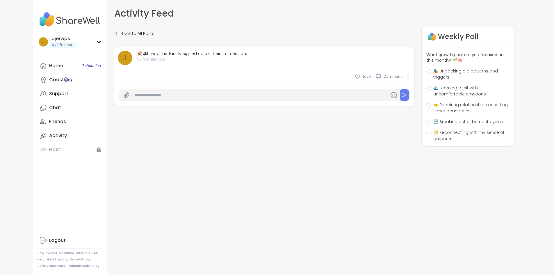
click at [196, 52] on div "🎉 @thepalmerfamily signed up for their first session." at bounding box center [192, 54] width 110 height 6
click at [180, 55] on div "🎉 @thepalmerfamily signed up for their first session." at bounding box center [192, 54] width 110 height 6
click at [146, 53] on div "🎉 @thepalmerfamily signed up for their first session." at bounding box center [192, 54] width 110 height 6
click at [137, 53] on div "🎉 @thepalmerfamily signed up for their first session." at bounding box center [192, 54] width 110 height 6
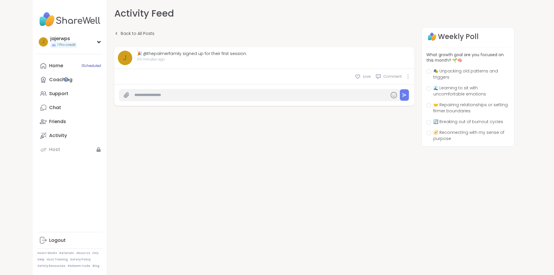
click at [116, 135] on div "Back to All Posts j 🎉 @thepalmerfamily signed up for their first session. 59 mi…" at bounding box center [314, 94] width 400 height 135
click at [49, 118] on div "Friends" at bounding box center [57, 121] width 17 height 6
